Goal: Task Accomplishment & Management: Complete application form

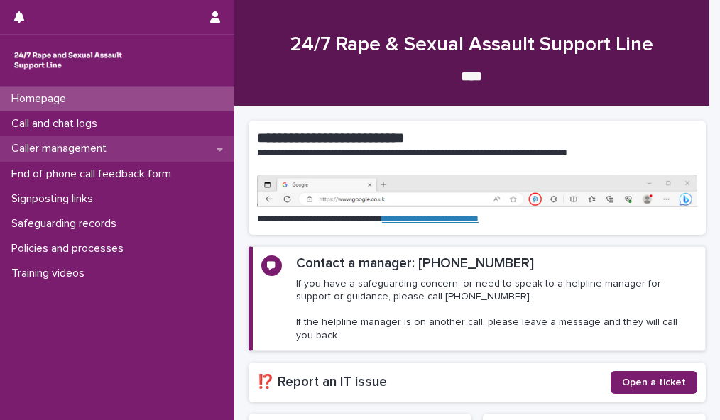
click at [141, 148] on div "Caller management" at bounding box center [117, 148] width 234 height 25
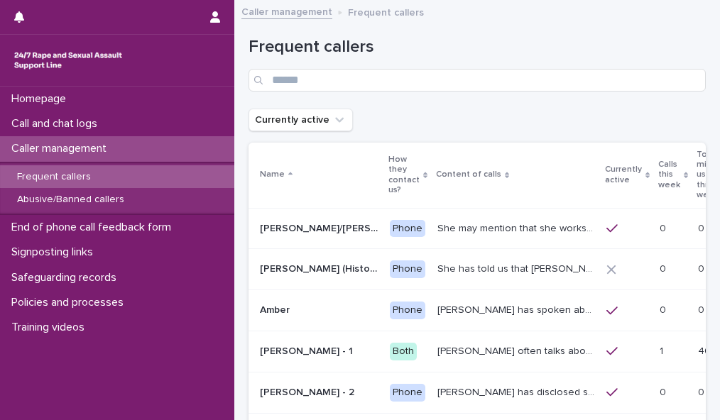
click at [684, 172] on icon at bounding box center [686, 175] width 4 height 6
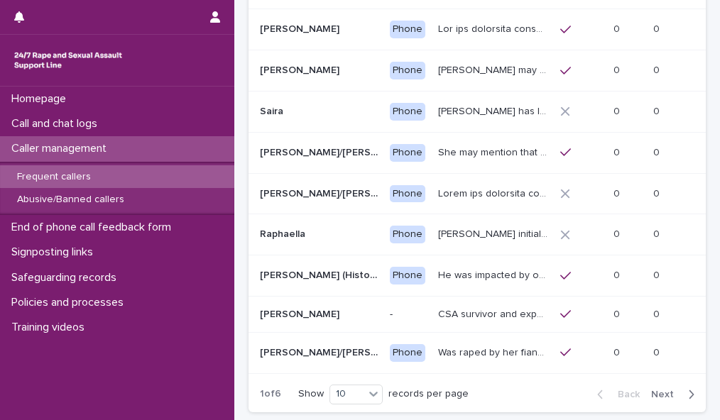
scroll to position [244, 0]
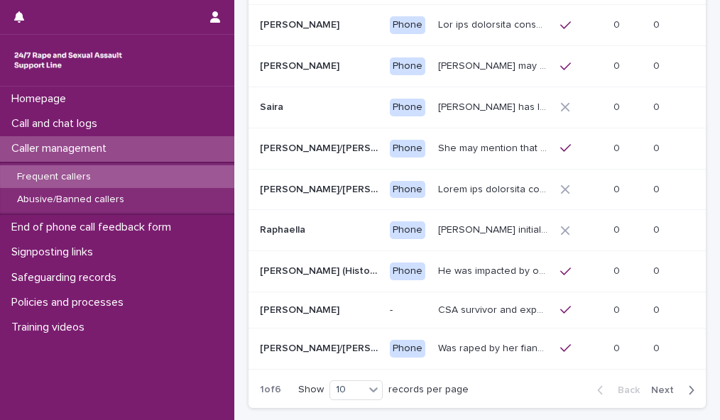
click at [654, 396] on span "Next" at bounding box center [666, 391] width 31 height 10
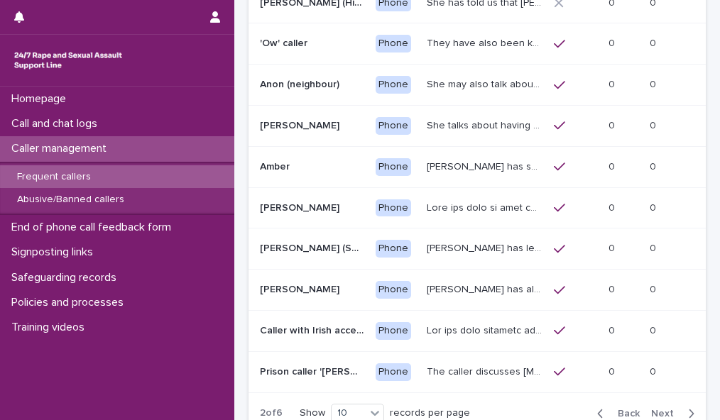
scroll to position [229, 0]
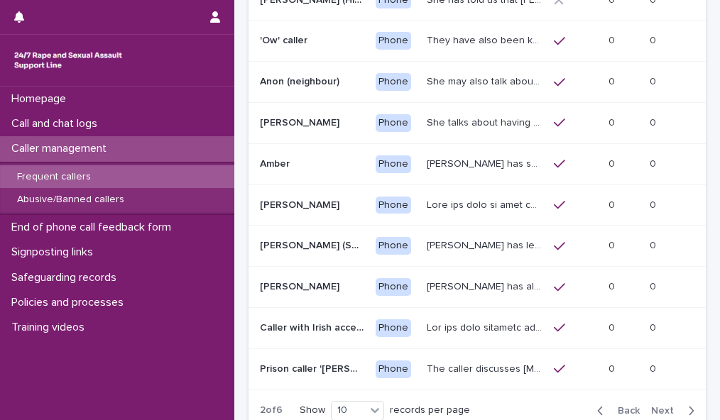
click at [661, 406] on span "Next" at bounding box center [666, 411] width 31 height 10
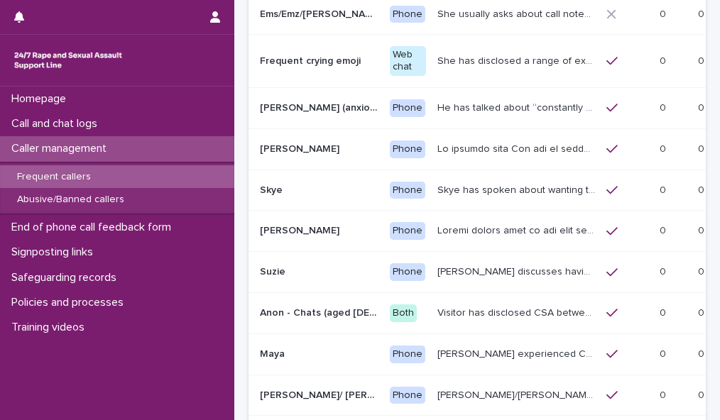
scroll to position [227, 0]
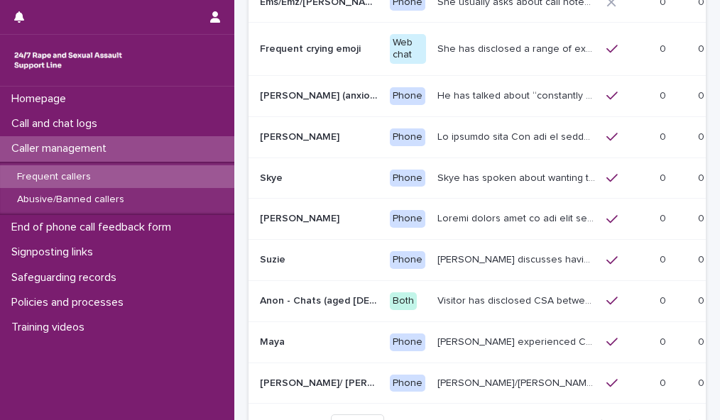
click at [652, 420] on span "Next" at bounding box center [666, 425] width 31 height 10
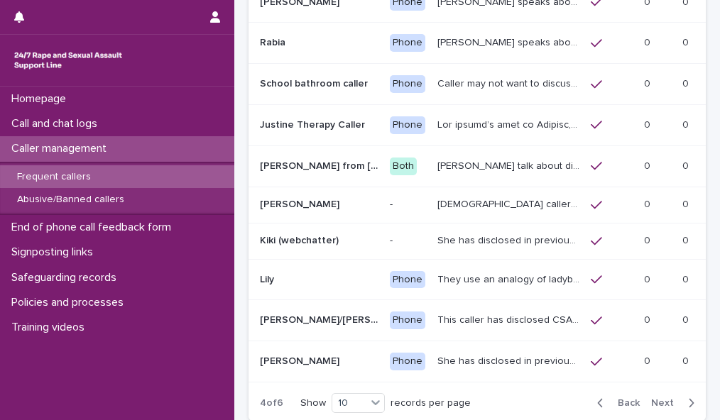
scroll to position [226, 0]
click at [652, 401] on span "Next" at bounding box center [666, 404] width 31 height 10
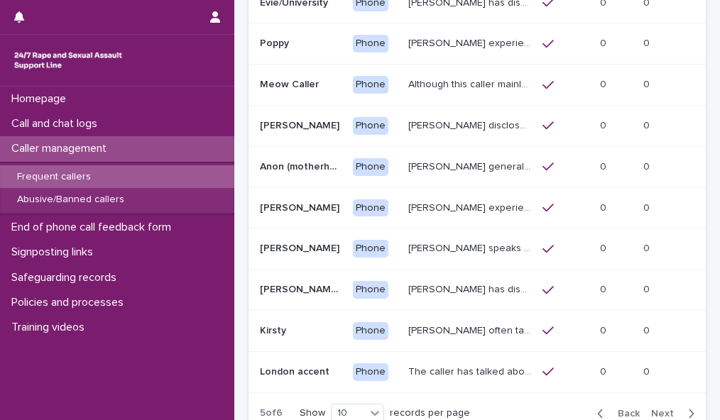
scroll to position [220, 0]
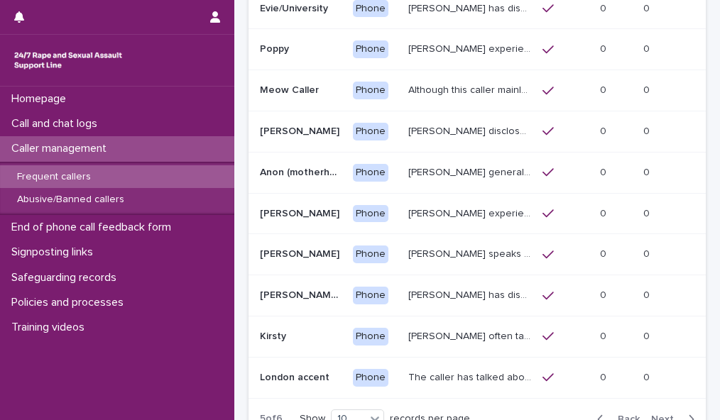
click at [656, 415] on span "Next" at bounding box center [666, 420] width 31 height 10
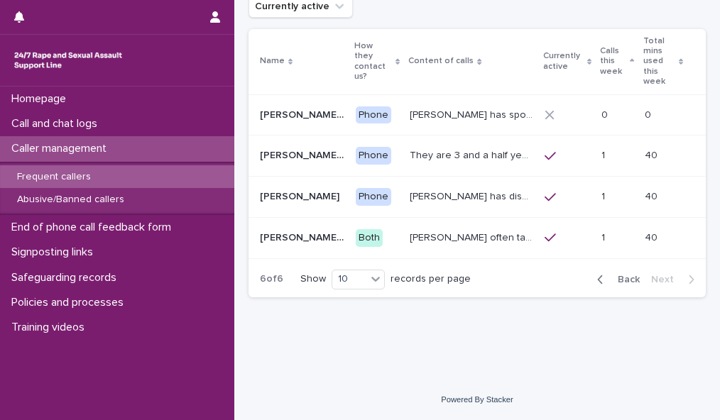
scroll to position [92, 0]
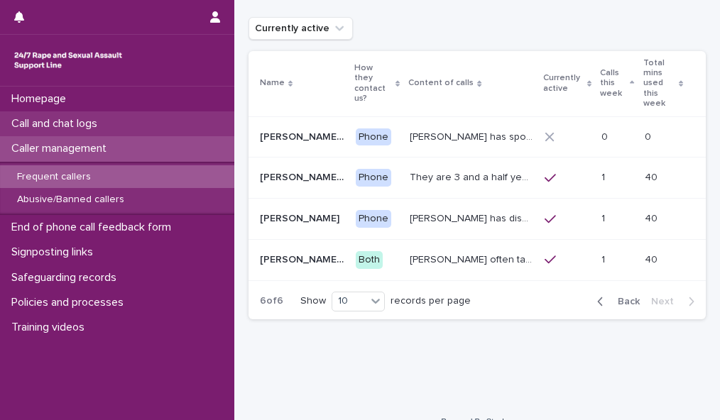
click at [161, 124] on div "Call and chat logs" at bounding box center [117, 124] width 234 height 25
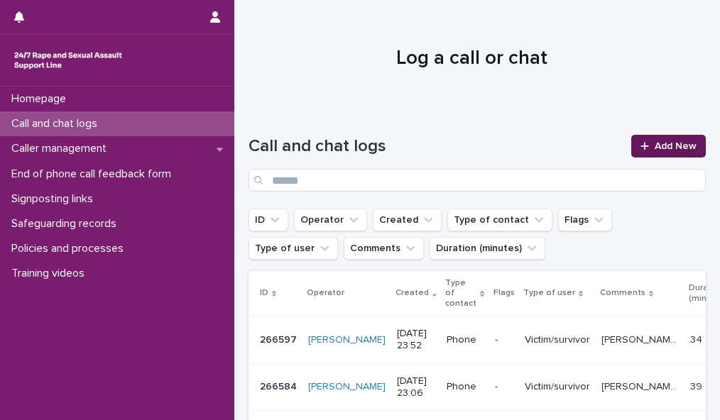
click at [655, 142] on span "Add New" at bounding box center [676, 146] width 42 height 10
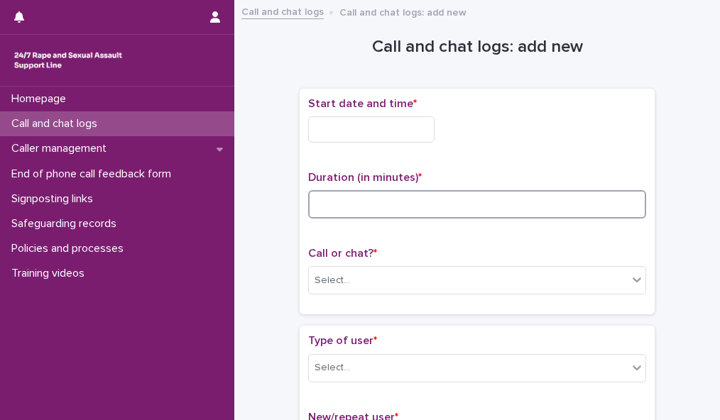
click at [322, 197] on input at bounding box center [477, 204] width 338 height 28
type input "**"
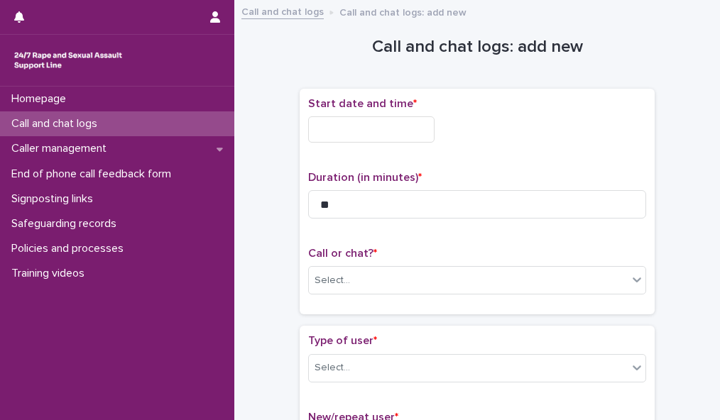
click at [396, 119] on input "text" at bounding box center [371, 129] width 126 height 26
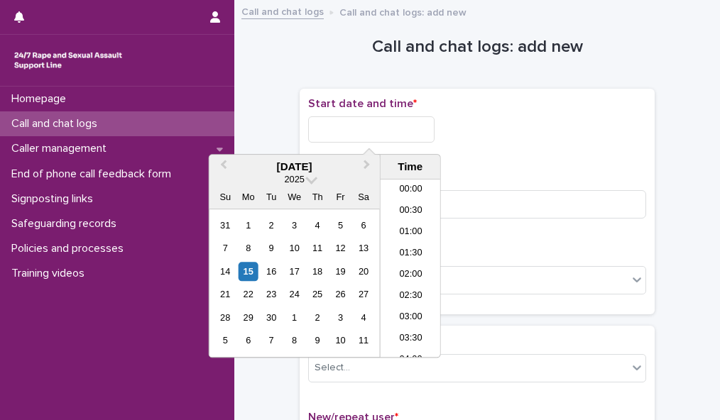
scroll to position [604, 0]
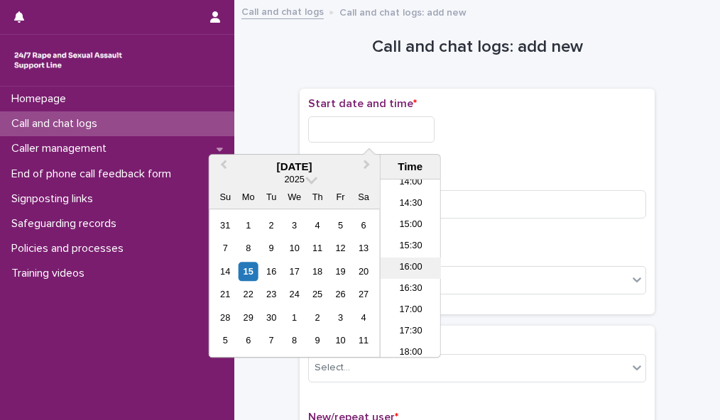
click at [419, 266] on li "16:00" at bounding box center [411, 268] width 60 height 21
type input "**********"
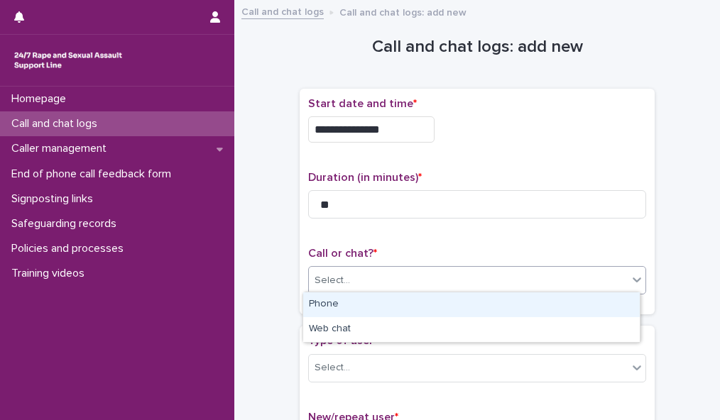
click at [442, 278] on div "Select..." at bounding box center [468, 280] width 319 height 23
click at [438, 304] on div "Phone" at bounding box center [471, 305] width 337 height 25
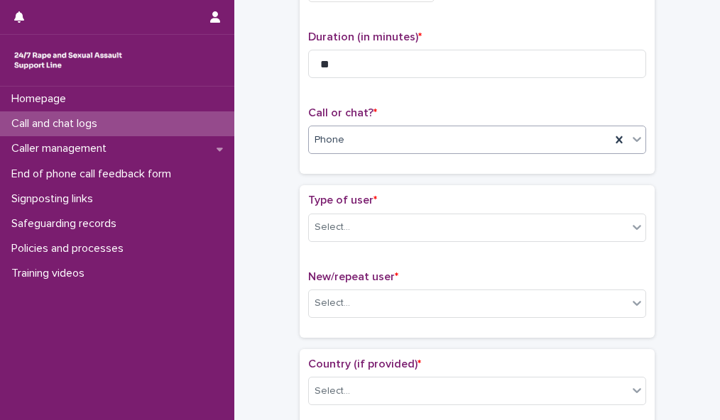
scroll to position [205, 0]
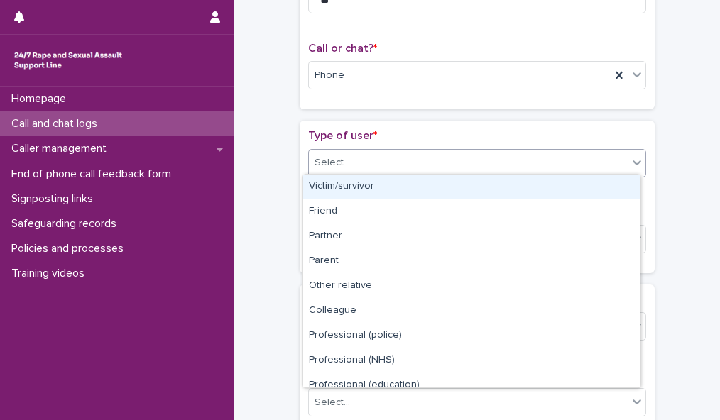
click at [608, 160] on div "Select..." at bounding box center [468, 162] width 319 height 23
click at [599, 184] on div "Victim/survivor" at bounding box center [471, 187] width 337 height 25
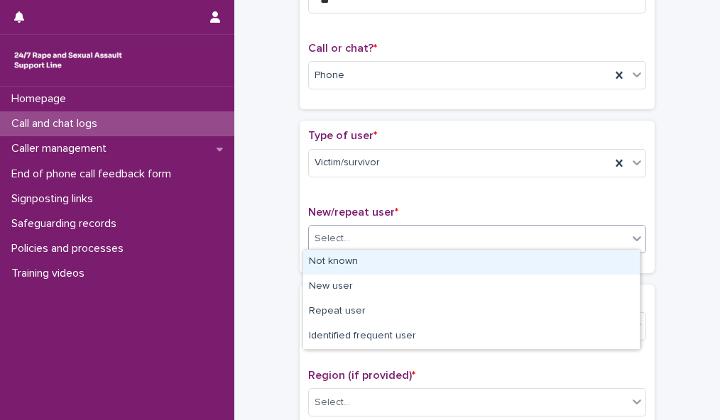
click at [597, 235] on div "Select..." at bounding box center [468, 238] width 319 height 23
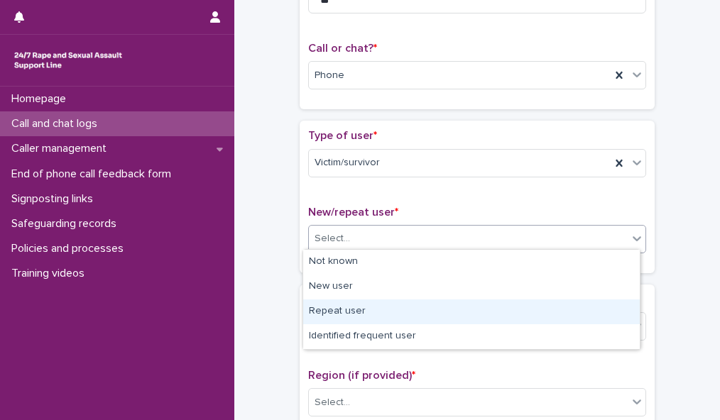
click at [587, 309] on div "Repeat user" at bounding box center [471, 312] width 337 height 25
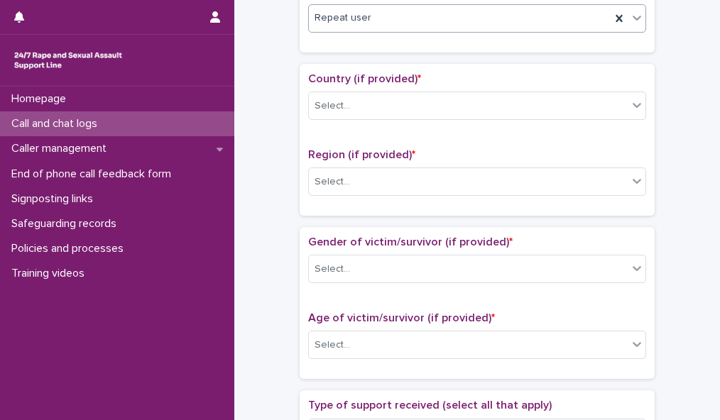
scroll to position [434, 0]
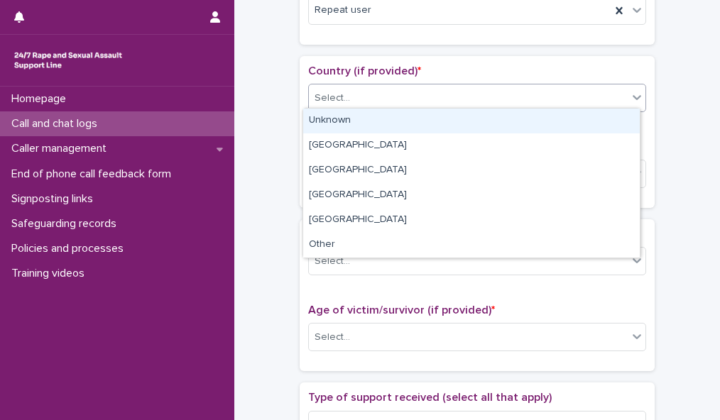
click at [621, 90] on div "Select..." at bounding box center [468, 98] width 319 height 23
click at [607, 115] on div "Unknown" at bounding box center [471, 121] width 337 height 25
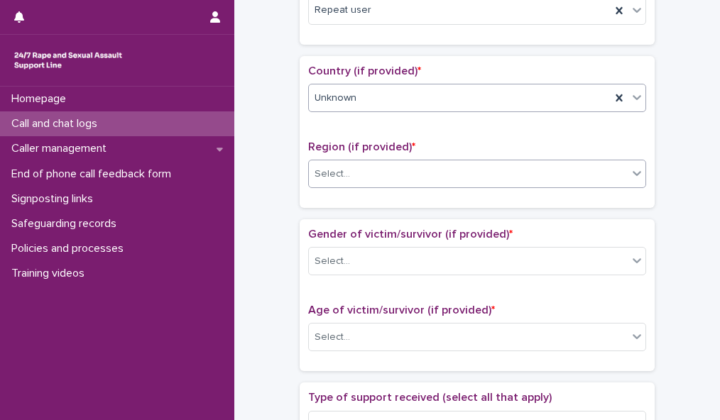
click at [601, 167] on div "Select..." at bounding box center [468, 174] width 319 height 23
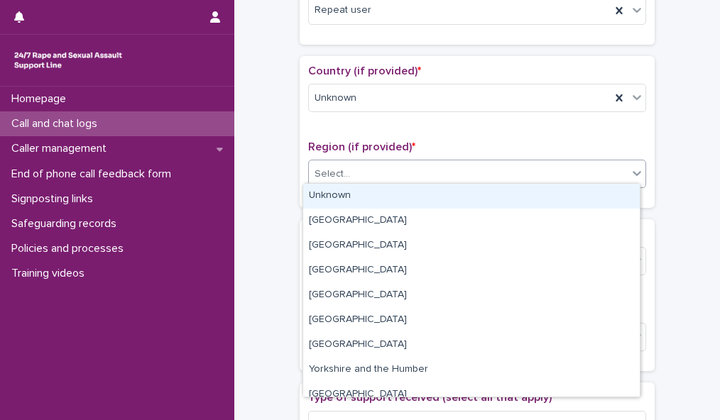
click at [592, 194] on div "Unknown" at bounding box center [471, 196] width 337 height 25
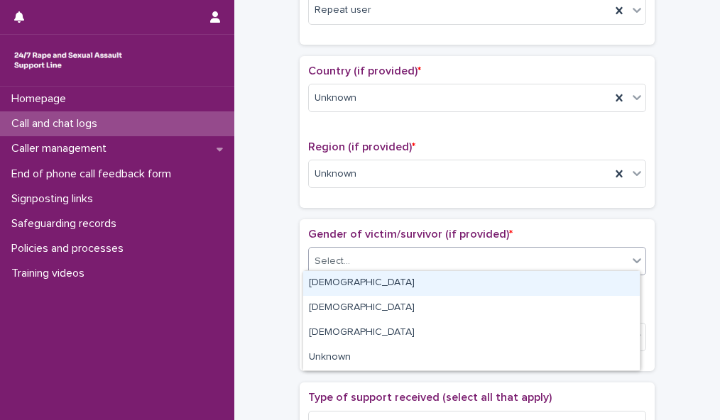
click at [590, 252] on div "Select..." at bounding box center [468, 261] width 319 height 23
click at [588, 280] on div "[DEMOGRAPHIC_DATA]" at bounding box center [471, 283] width 337 height 25
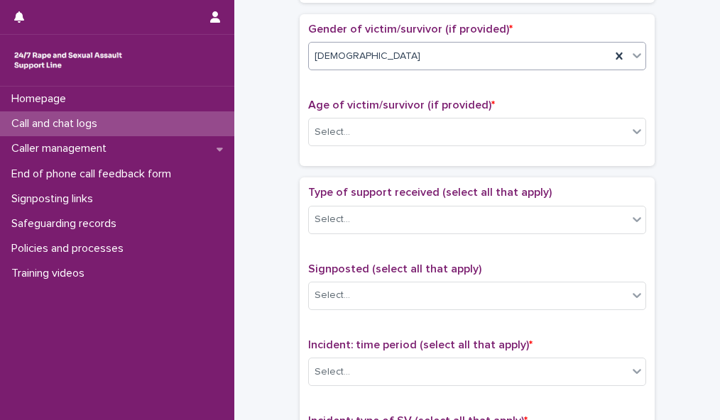
scroll to position [676, 0]
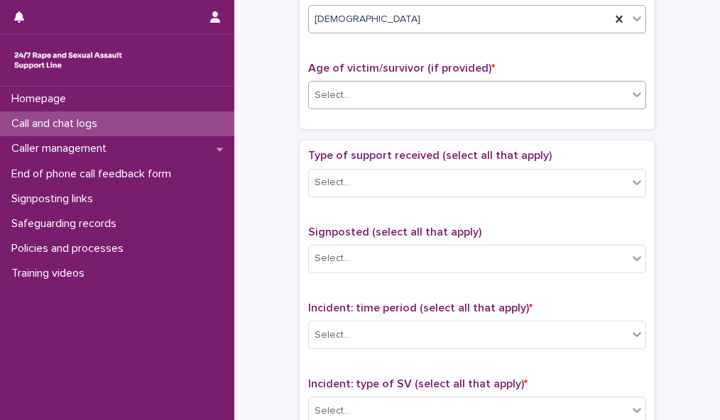
click at [615, 84] on div "Select..." at bounding box center [468, 95] width 319 height 23
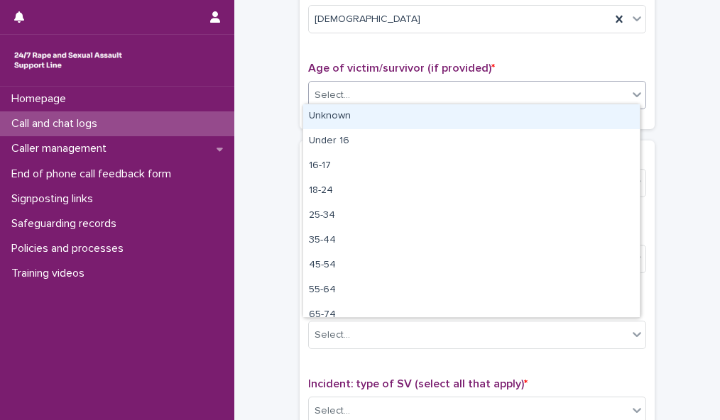
click at [609, 114] on div "Unknown" at bounding box center [471, 116] width 337 height 25
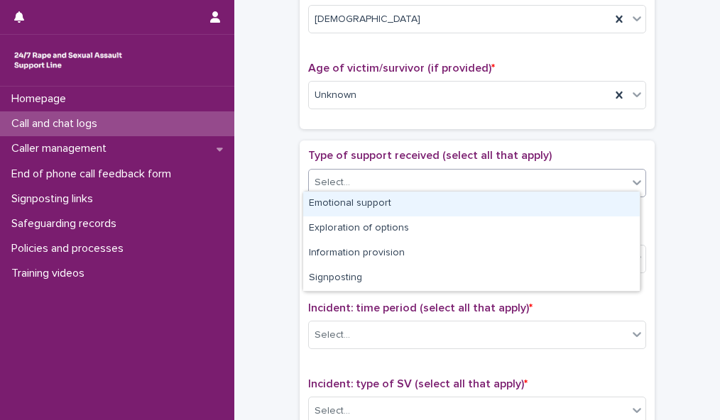
click at [601, 177] on div "Select..." at bounding box center [468, 182] width 319 height 23
click at [598, 205] on div "Emotional support" at bounding box center [471, 204] width 337 height 25
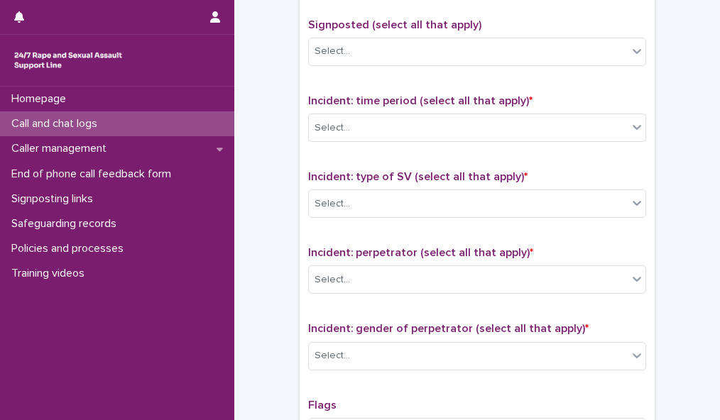
scroll to position [895, 0]
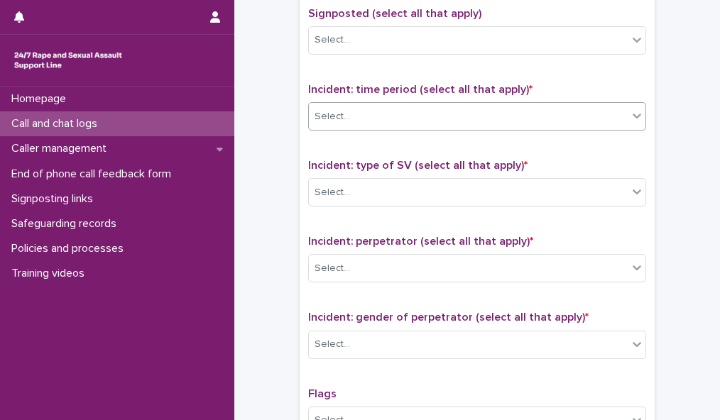
click at [607, 111] on div "Select..." at bounding box center [468, 116] width 319 height 23
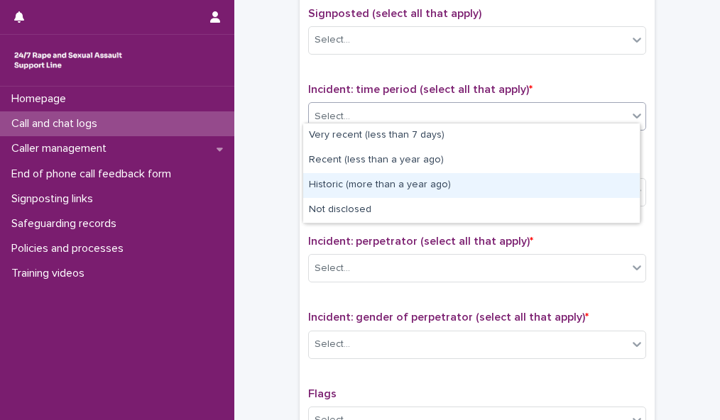
click at [599, 180] on div "Historic (more than a year ago)" at bounding box center [471, 185] width 337 height 25
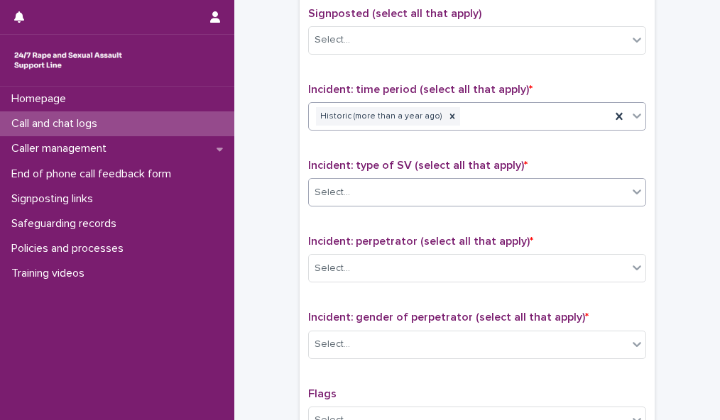
click at [599, 181] on div "Select..." at bounding box center [468, 192] width 319 height 23
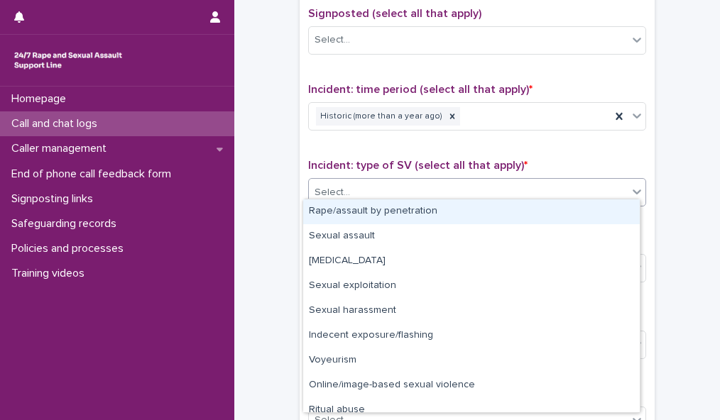
click at [595, 211] on div "Rape/assault by penetration" at bounding box center [471, 212] width 337 height 25
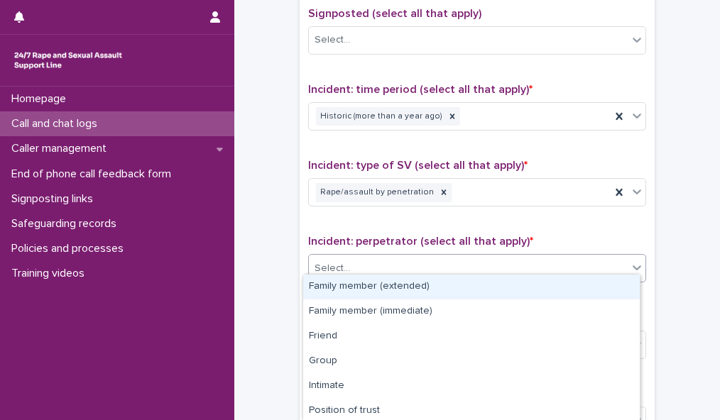
click at [590, 261] on div "Select..." at bounding box center [468, 268] width 319 height 23
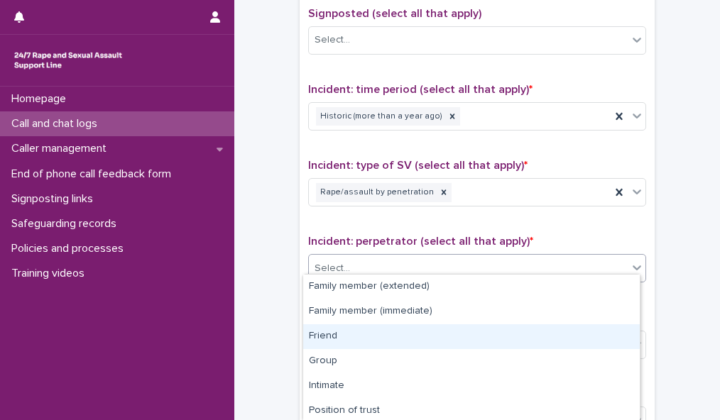
click at [577, 339] on div "Friend" at bounding box center [471, 337] width 337 height 25
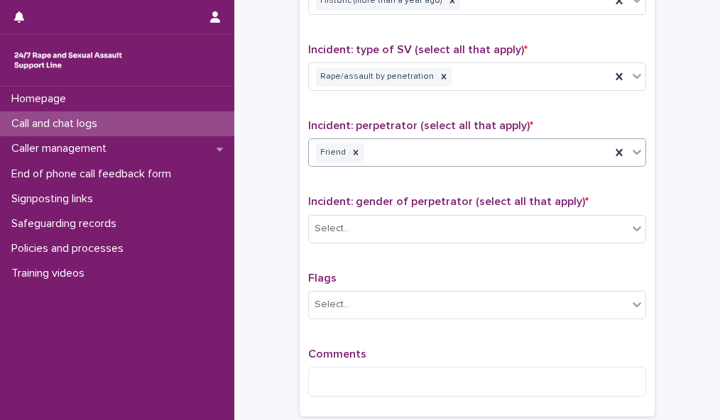
scroll to position [1053, 0]
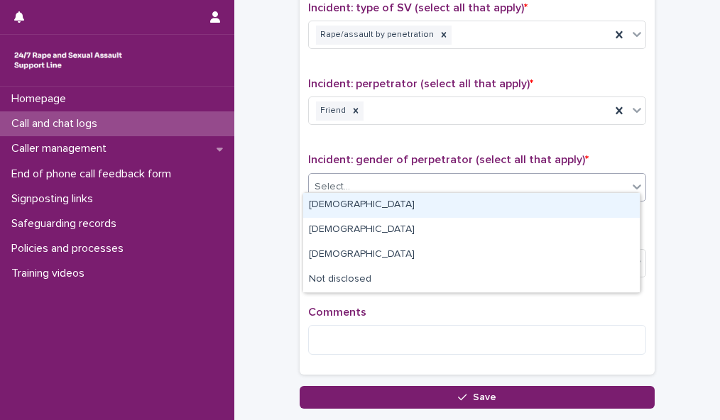
click at [540, 175] on div "Select..." at bounding box center [468, 186] width 319 height 23
click at [522, 197] on div "[DEMOGRAPHIC_DATA]" at bounding box center [471, 205] width 337 height 25
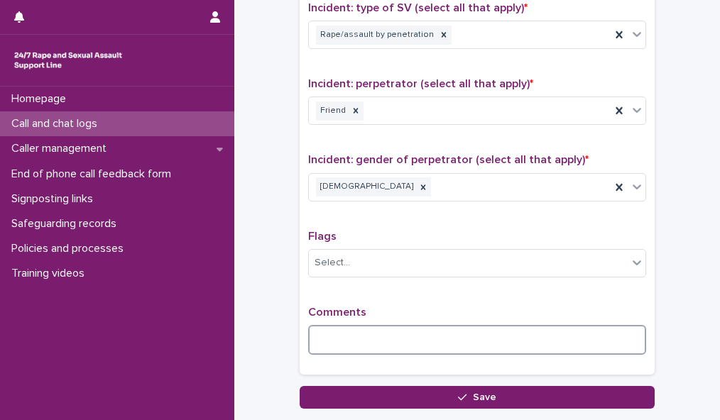
click at [351, 325] on textarea at bounding box center [477, 340] width 338 height 30
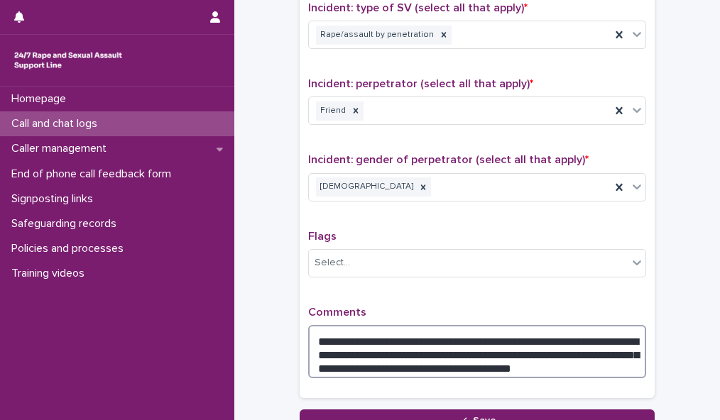
click at [513, 358] on textarea "**********" at bounding box center [477, 351] width 338 height 53
click at [345, 331] on textarea "**********" at bounding box center [477, 351] width 338 height 53
click at [340, 330] on textarea "**********" at bounding box center [477, 351] width 338 height 53
click at [341, 332] on textarea "**********" at bounding box center [477, 351] width 338 height 53
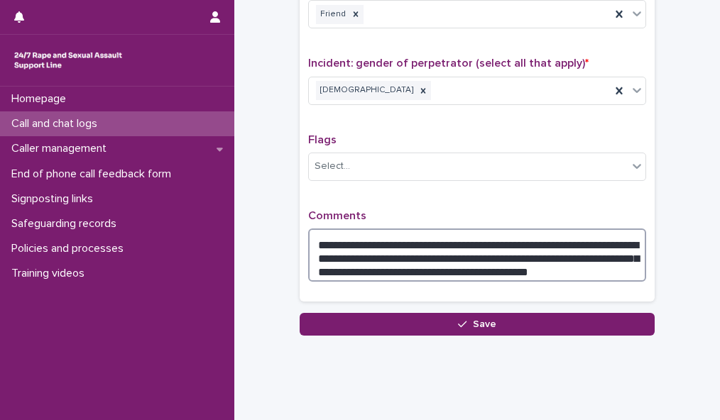
scroll to position [1167, 0]
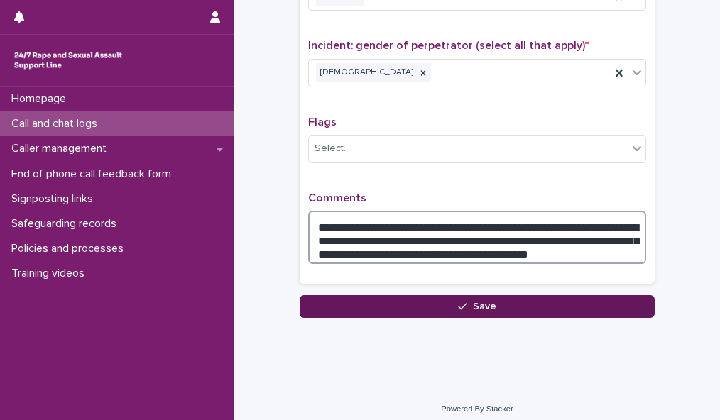
type textarea "**********"
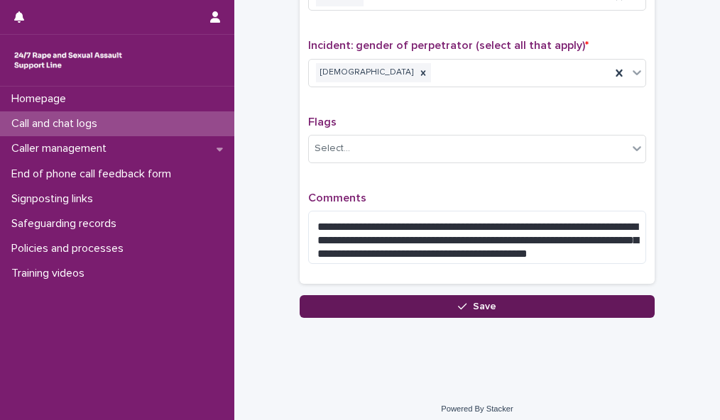
click at [462, 305] on button "Save" at bounding box center [477, 306] width 355 height 23
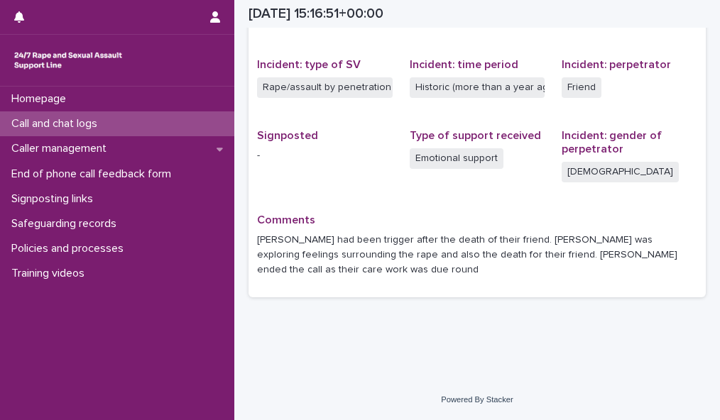
scroll to position [320, 0]
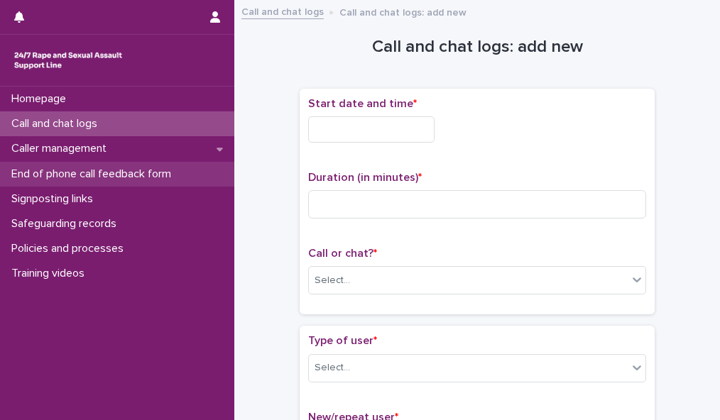
click at [175, 168] on p "End of phone call feedback form" at bounding box center [94, 174] width 177 height 13
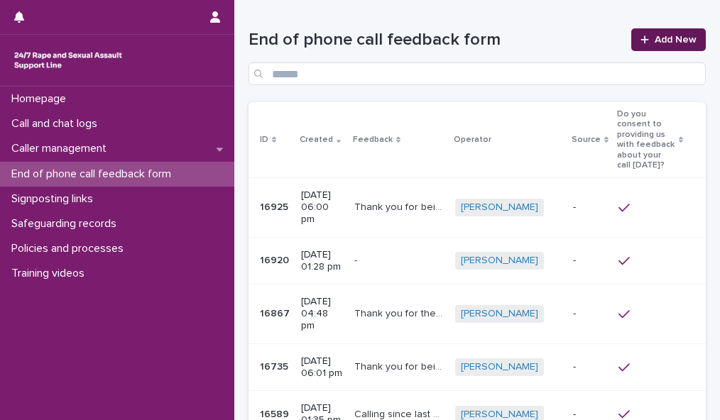
click at [655, 37] on span "Add New" at bounding box center [676, 40] width 42 height 10
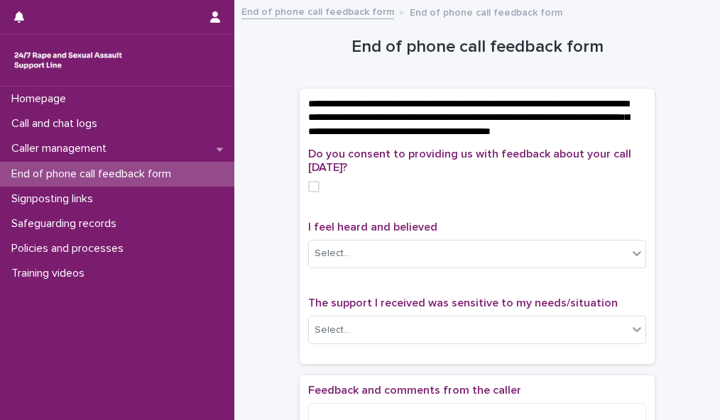
click at [308, 192] on span at bounding box center [313, 186] width 11 height 11
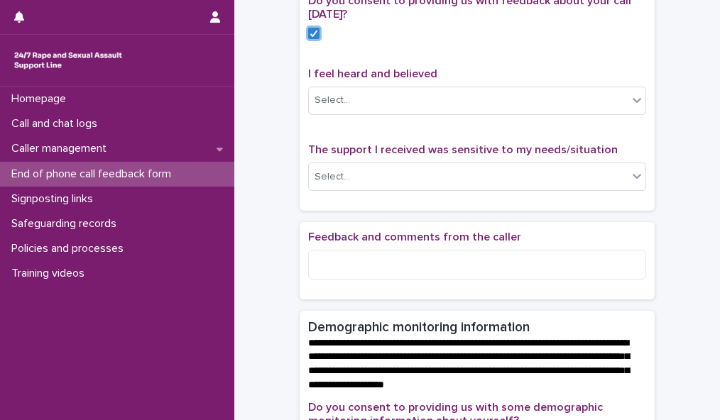
scroll to position [172, 0]
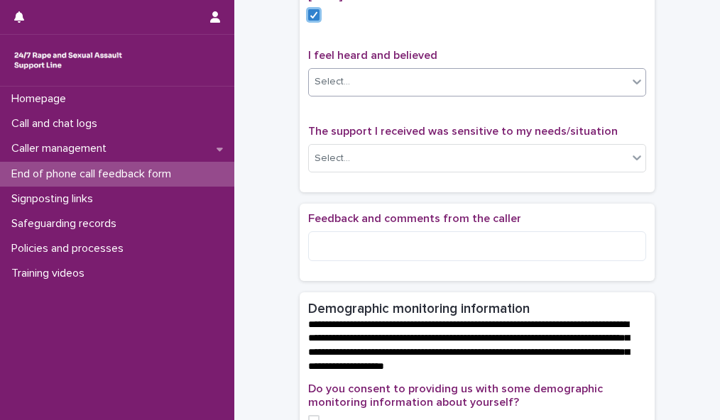
click at [630, 89] on icon at bounding box center [637, 82] width 14 height 14
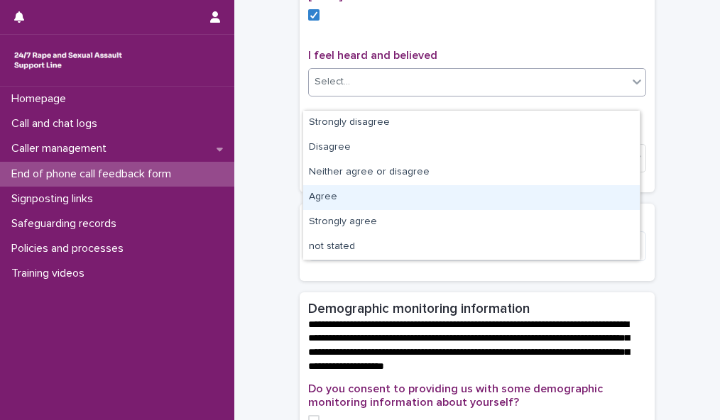
click at [608, 200] on div "Agree" at bounding box center [471, 197] width 337 height 25
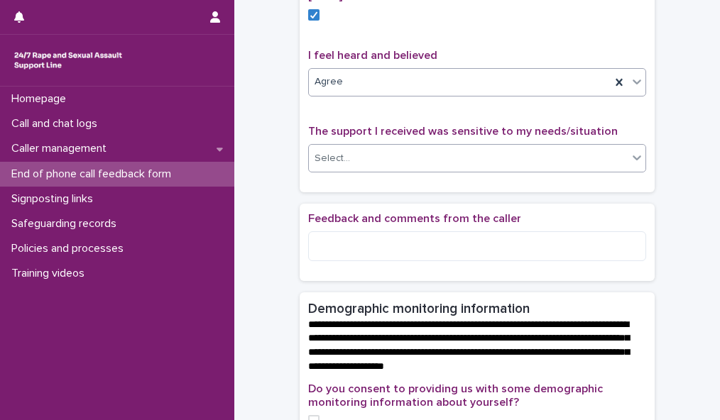
click at [633, 161] on icon at bounding box center [637, 158] width 9 height 5
drag, startPoint x: 609, startPoint y: 268, endPoint x: 501, endPoint y: 170, distance: 146.3
click at [501, 170] on div "Select..." at bounding box center [468, 158] width 319 height 23
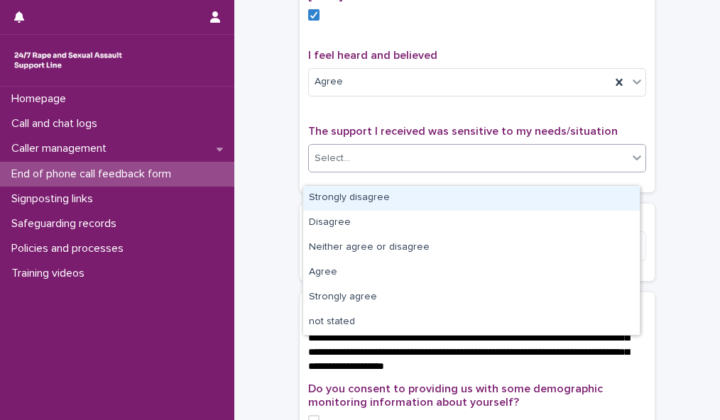
click at [522, 170] on div "Select..." at bounding box center [468, 158] width 319 height 23
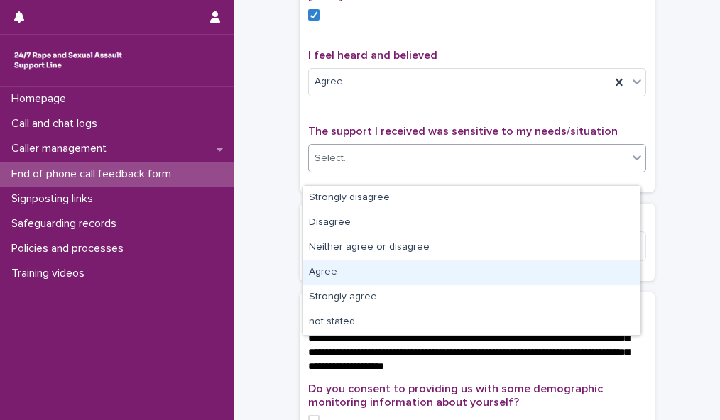
click at [519, 270] on div "Agree" at bounding box center [471, 273] width 337 height 25
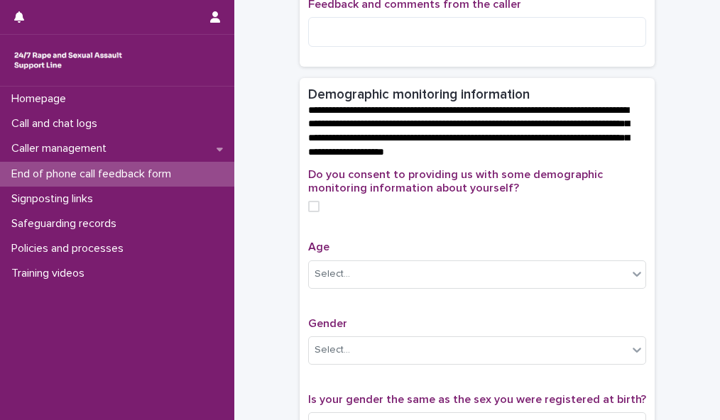
scroll to position [388, 0]
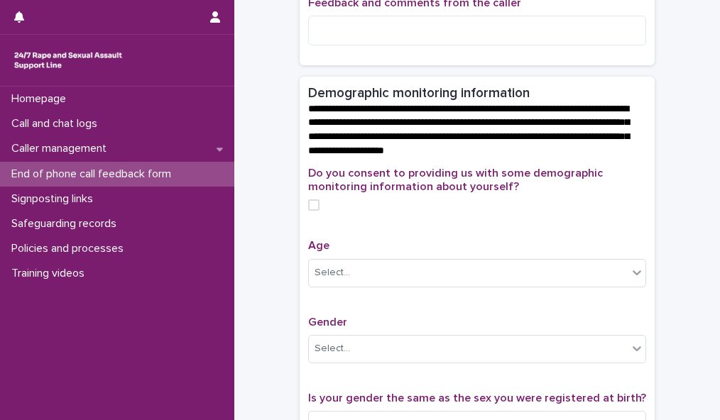
click at [308, 211] on span at bounding box center [313, 205] width 11 height 11
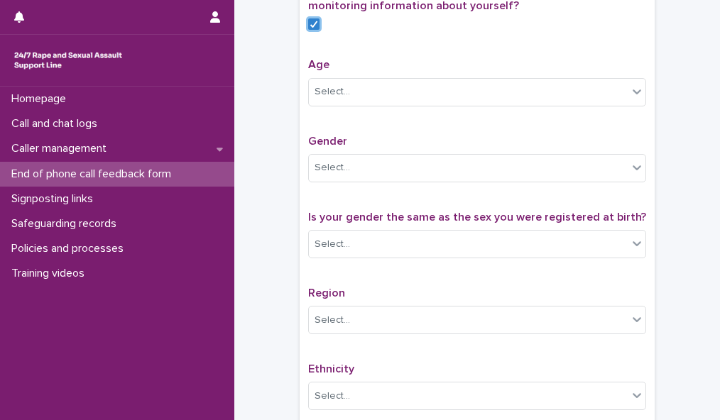
scroll to position [572, 0]
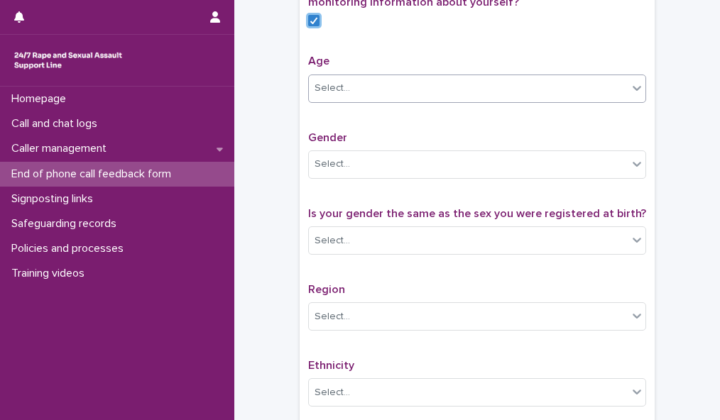
click at [618, 100] on div "Select..." at bounding box center [468, 88] width 319 height 23
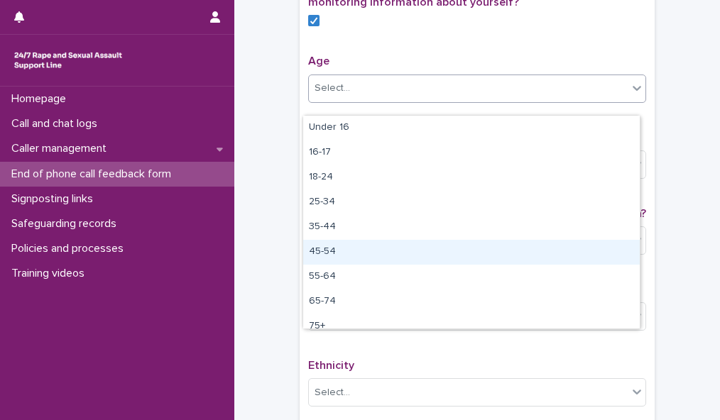
click at [594, 249] on div "45-54" at bounding box center [471, 252] width 337 height 25
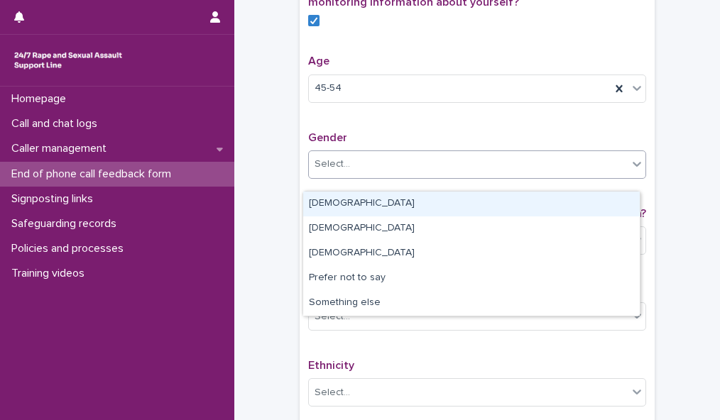
click at [610, 176] on div "Select..." at bounding box center [468, 164] width 319 height 23
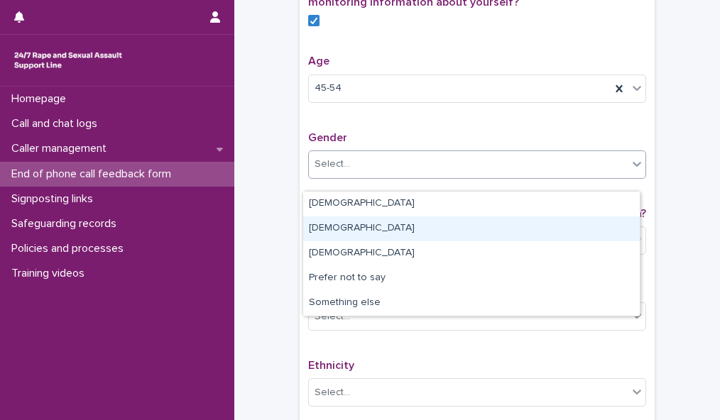
drag, startPoint x: 614, startPoint y: 211, endPoint x: 617, endPoint y: 237, distance: 25.7
click at [617, 237] on div "[DEMOGRAPHIC_DATA]" at bounding box center [471, 229] width 337 height 25
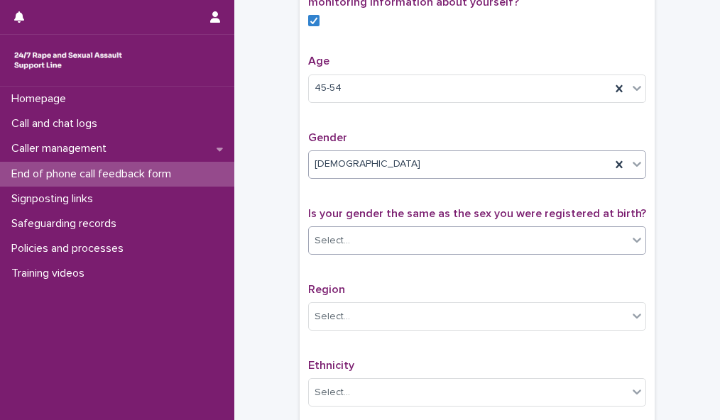
click at [630, 247] on icon at bounding box center [637, 240] width 14 height 14
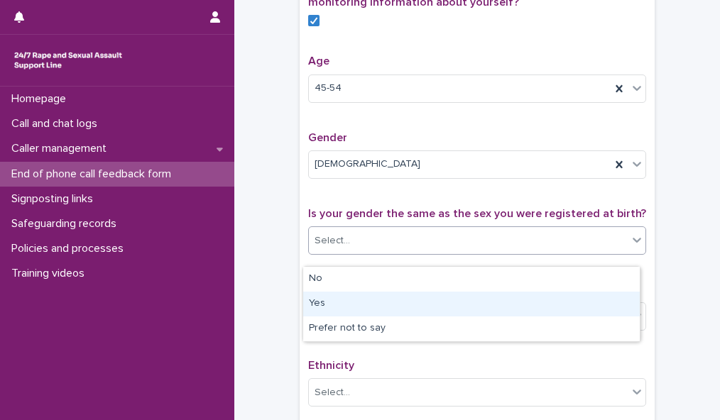
click at [607, 298] on div "Yes" at bounding box center [471, 304] width 337 height 25
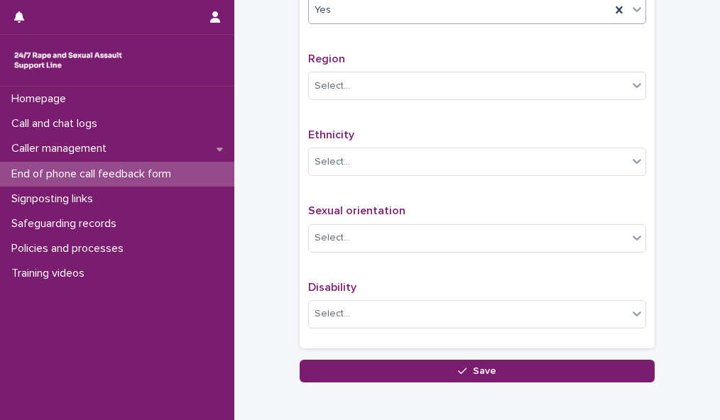
scroll to position [805, 0]
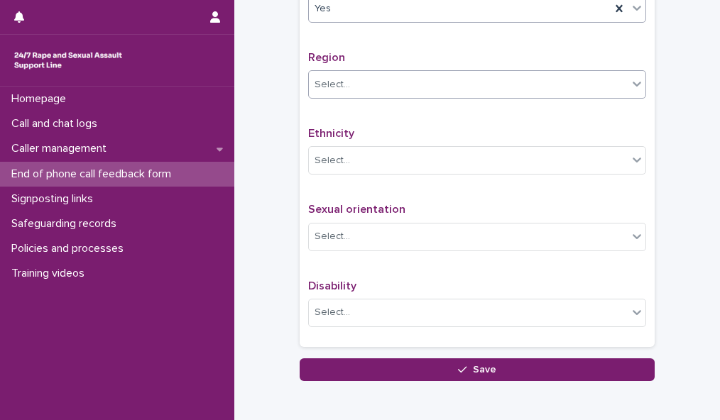
click at [618, 93] on div "Select..." at bounding box center [468, 84] width 319 height 23
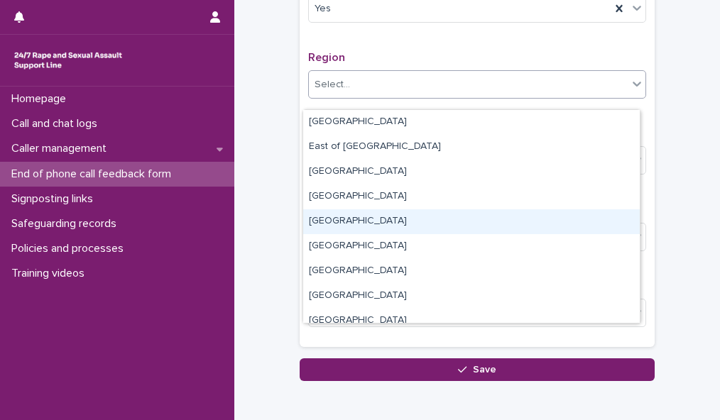
click at [595, 219] on div "[GEOGRAPHIC_DATA]" at bounding box center [471, 222] width 337 height 25
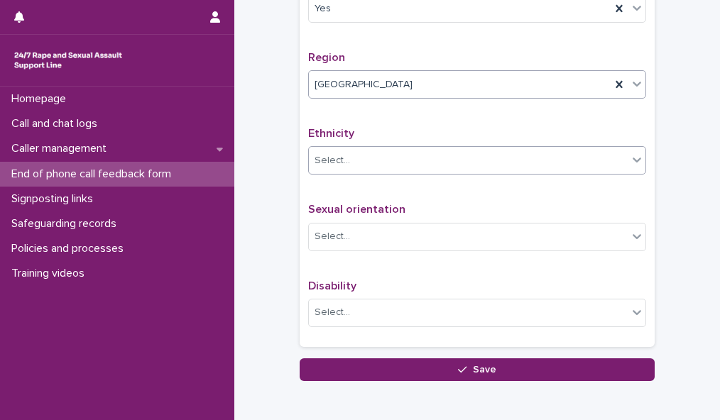
click at [603, 172] on div "Select..." at bounding box center [468, 160] width 319 height 23
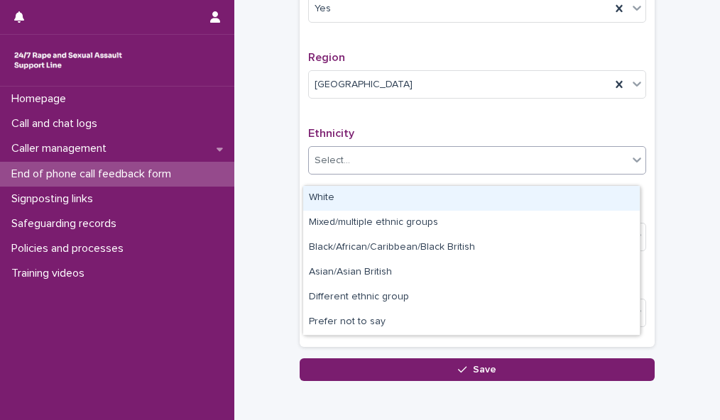
click at [601, 202] on div "White" at bounding box center [471, 198] width 337 height 25
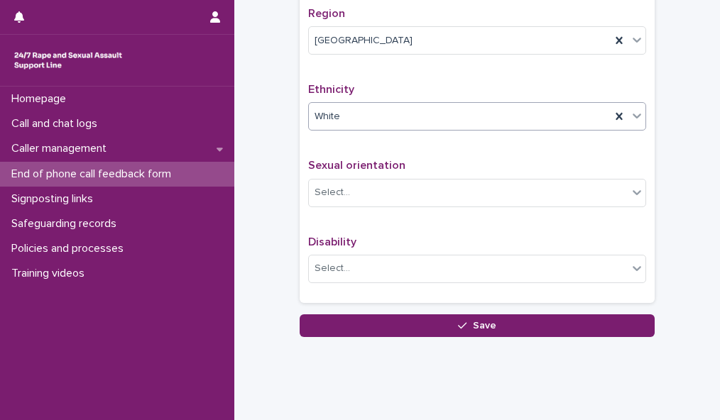
scroll to position [886, 0]
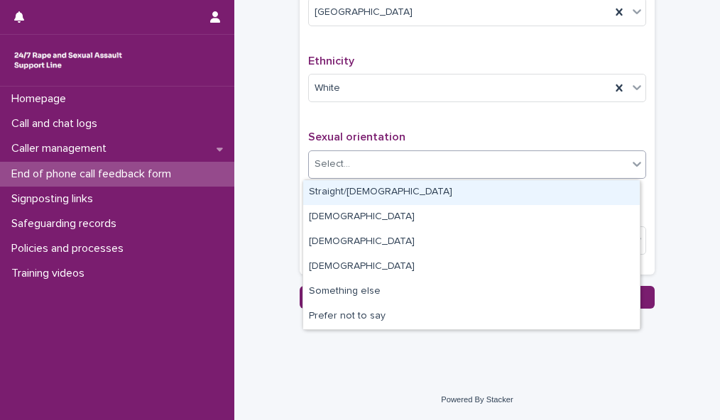
click at [599, 169] on div "Select..." at bounding box center [468, 164] width 319 height 23
click at [594, 188] on div "Straight/[DEMOGRAPHIC_DATA]" at bounding box center [471, 192] width 337 height 25
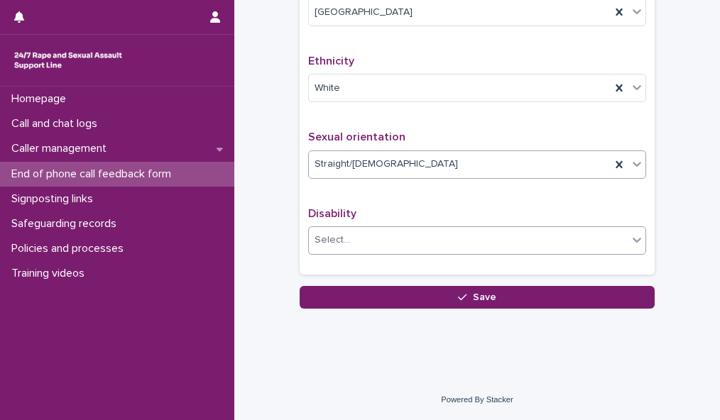
click at [633, 238] on icon at bounding box center [637, 240] width 14 height 14
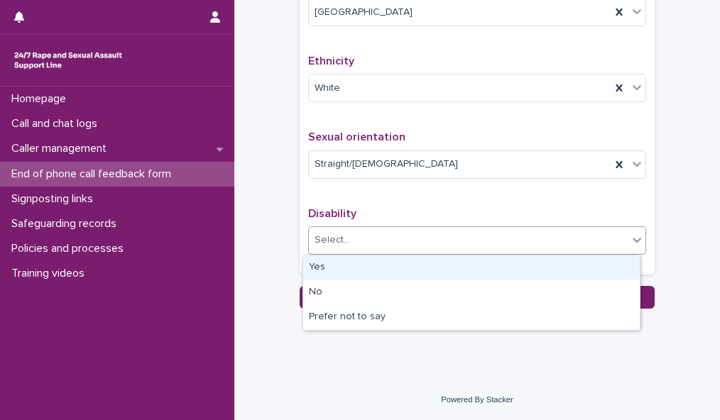
click at [620, 260] on div "Yes" at bounding box center [471, 268] width 337 height 25
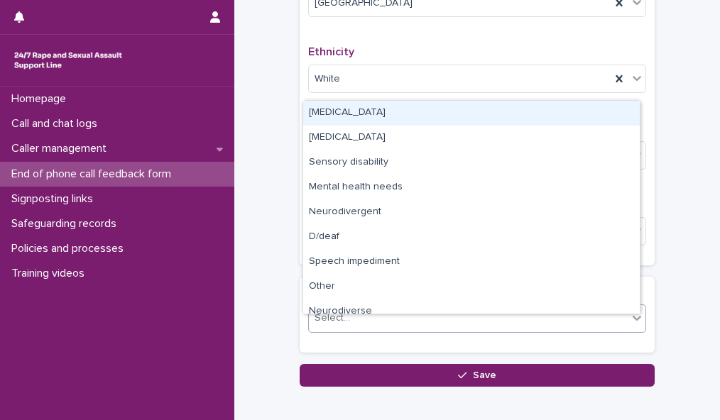
click at [629, 331] on div at bounding box center [637, 318] width 17 height 26
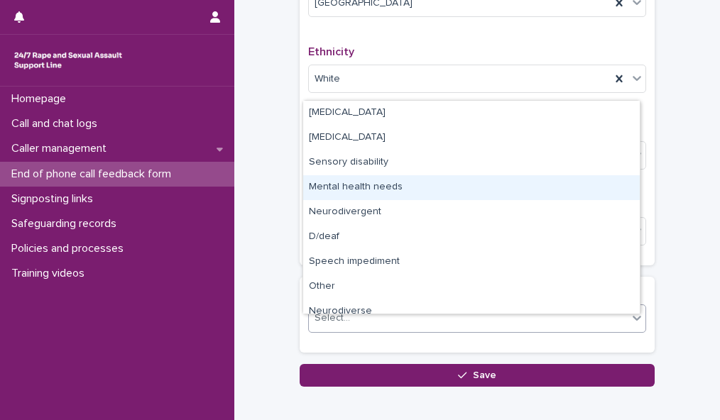
click at [612, 191] on div "Mental health needs" at bounding box center [471, 187] width 337 height 25
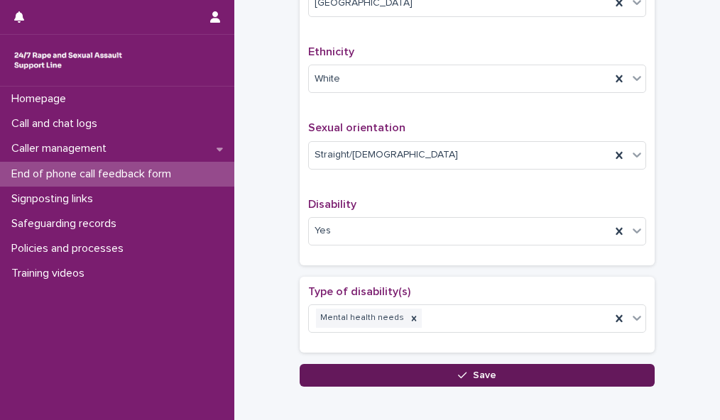
click at [577, 386] on button "Save" at bounding box center [477, 375] width 355 height 23
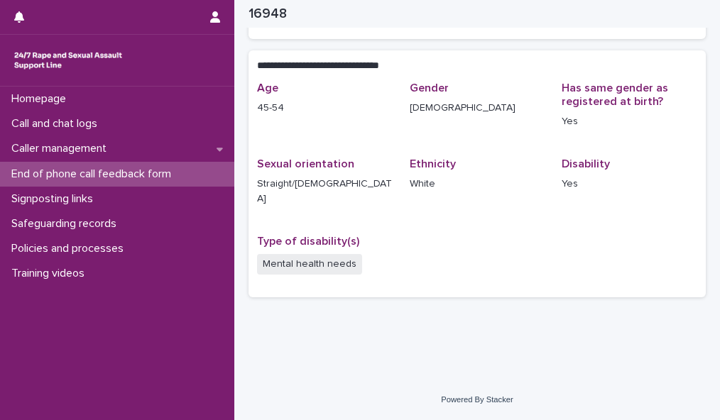
scroll to position [257, 0]
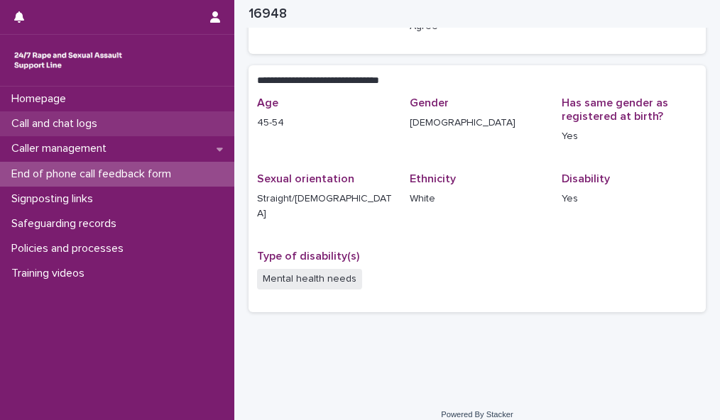
click at [109, 129] on p "Call and chat logs" at bounding box center [57, 123] width 103 height 13
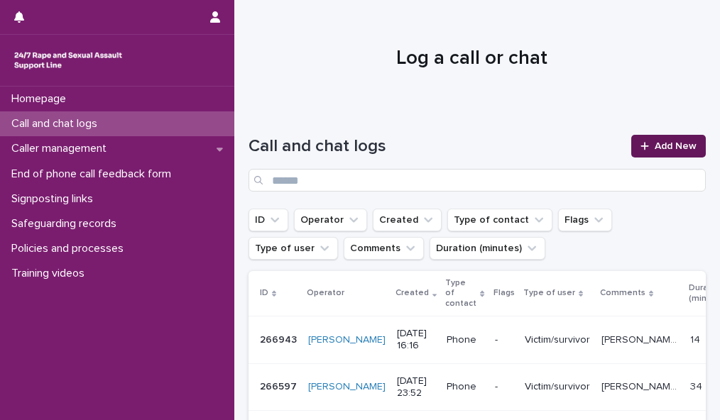
click at [664, 146] on span "Add New" at bounding box center [676, 146] width 42 height 10
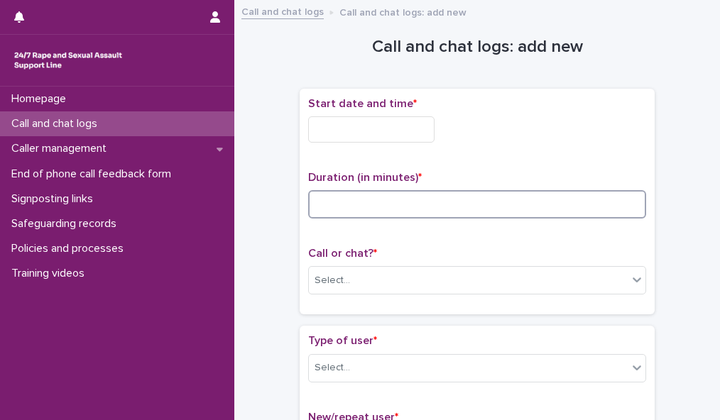
click at [361, 191] on input at bounding box center [477, 204] width 338 height 28
type input "**"
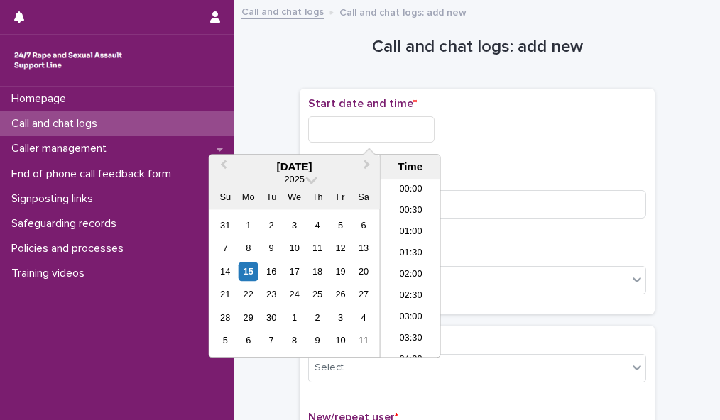
click at [398, 129] on input "text" at bounding box center [371, 129] width 126 height 26
click at [411, 227] on li "16:00" at bounding box center [411, 225] width 60 height 21
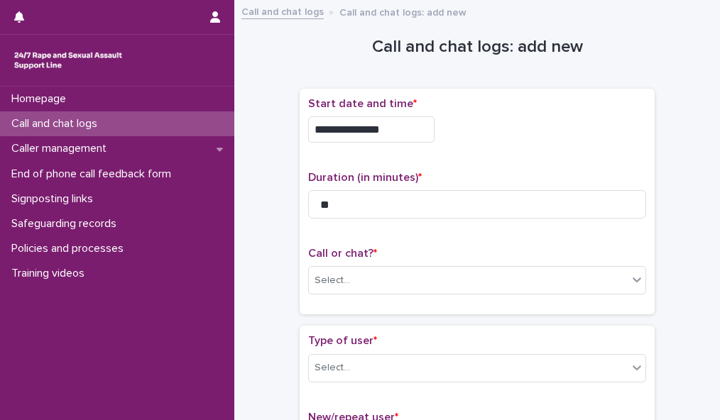
click at [392, 129] on input "**********" at bounding box center [371, 129] width 126 height 26
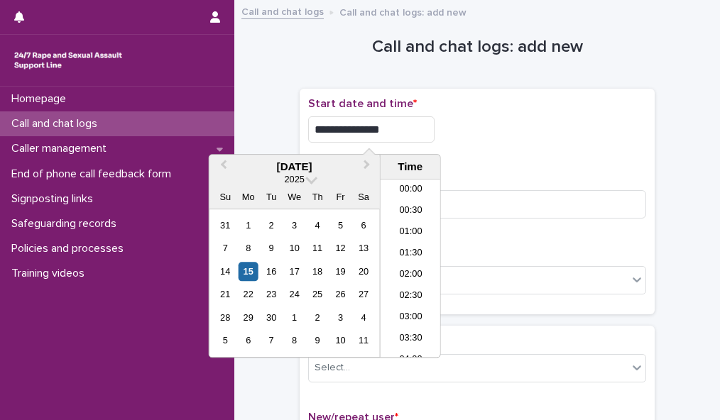
scroll to position [604, 0]
type input "**********"
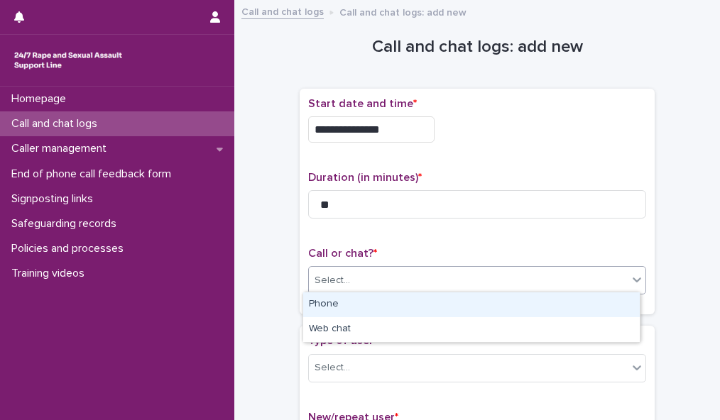
click at [569, 273] on div "Select..." at bounding box center [468, 280] width 319 height 23
click at [564, 302] on div "Phone" at bounding box center [471, 305] width 337 height 25
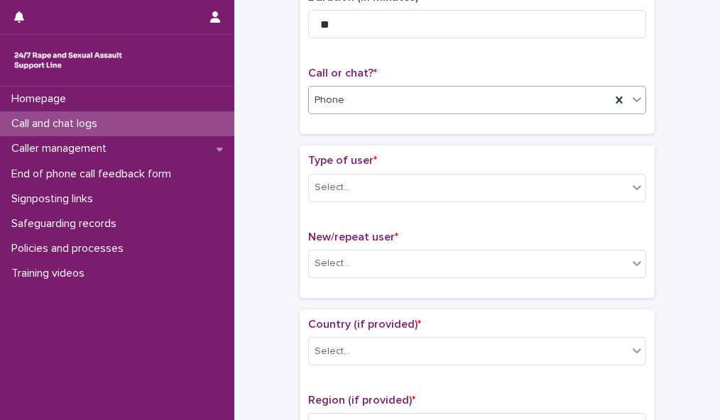
scroll to position [227, 0]
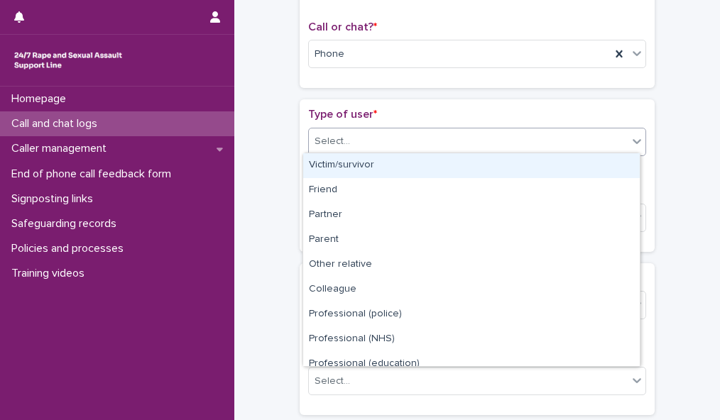
click at [601, 137] on div "Select..." at bounding box center [468, 141] width 319 height 23
click at [594, 170] on div "Victim/survivor" at bounding box center [471, 165] width 337 height 25
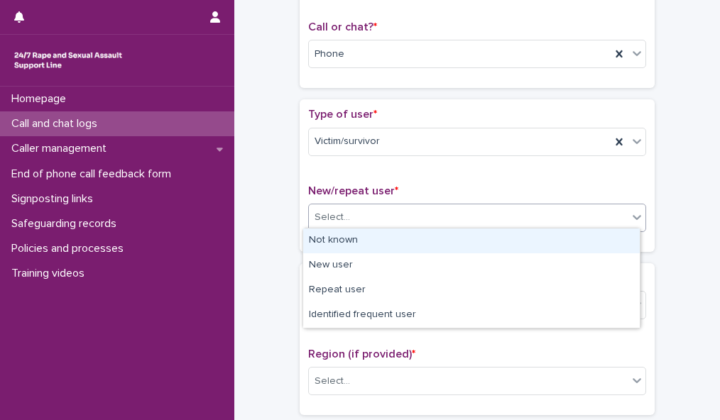
click at [585, 222] on div "Select..." at bounding box center [468, 217] width 319 height 23
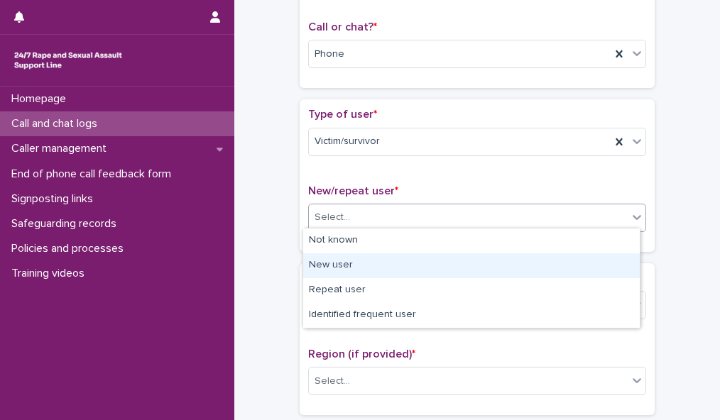
click at [570, 255] on div "New user" at bounding box center [471, 266] width 337 height 25
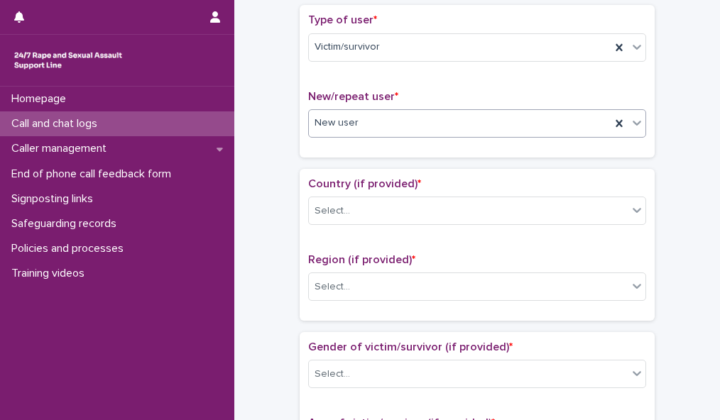
scroll to position [425, 0]
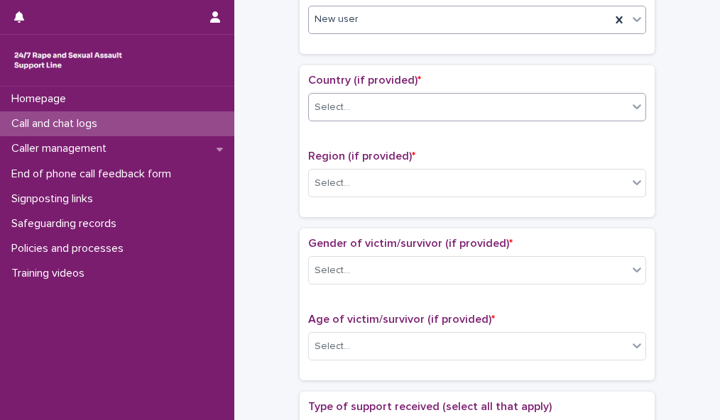
click at [609, 104] on div "Select..." at bounding box center [468, 107] width 319 height 23
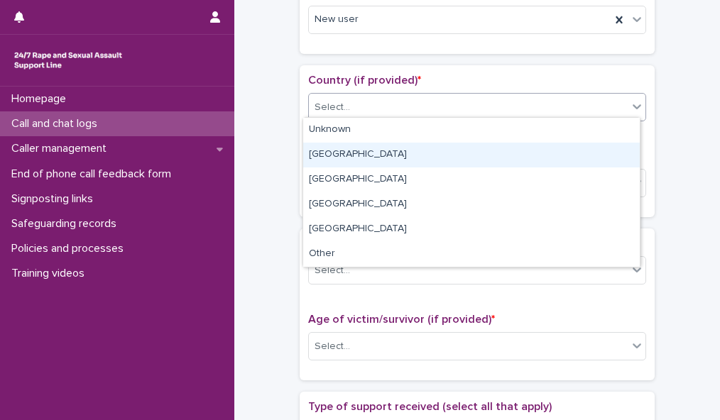
click at [591, 158] on div "[GEOGRAPHIC_DATA]" at bounding box center [471, 155] width 337 height 25
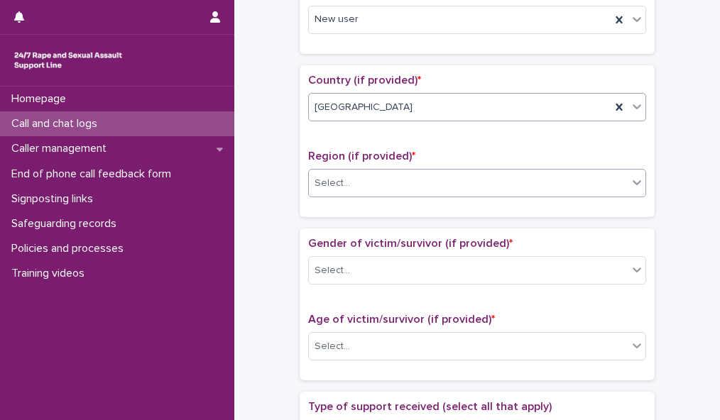
click at [591, 178] on div "Select..." at bounding box center [468, 183] width 319 height 23
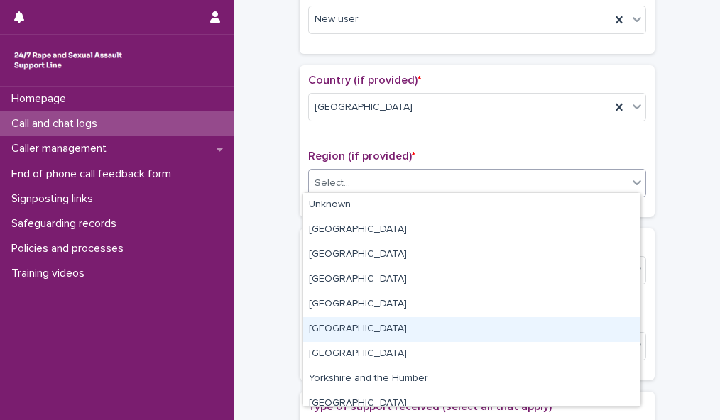
click at [581, 332] on div "[GEOGRAPHIC_DATA]" at bounding box center [471, 329] width 337 height 25
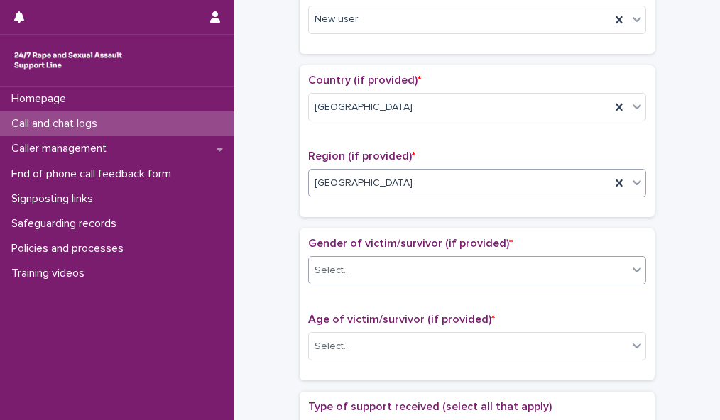
click at [629, 272] on div at bounding box center [637, 270] width 17 height 26
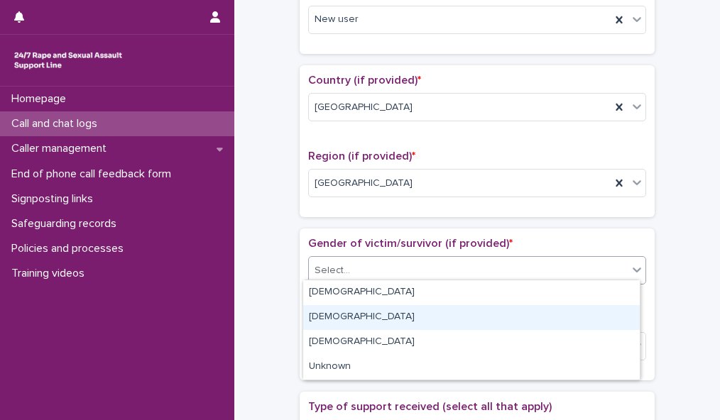
click at [614, 315] on div "[DEMOGRAPHIC_DATA]" at bounding box center [471, 317] width 337 height 25
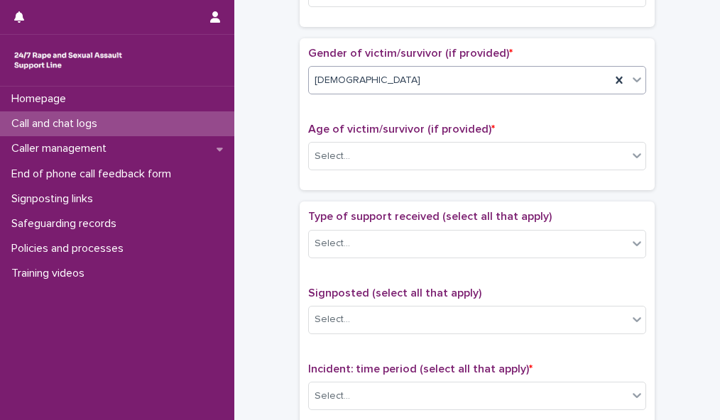
scroll to position [622, 0]
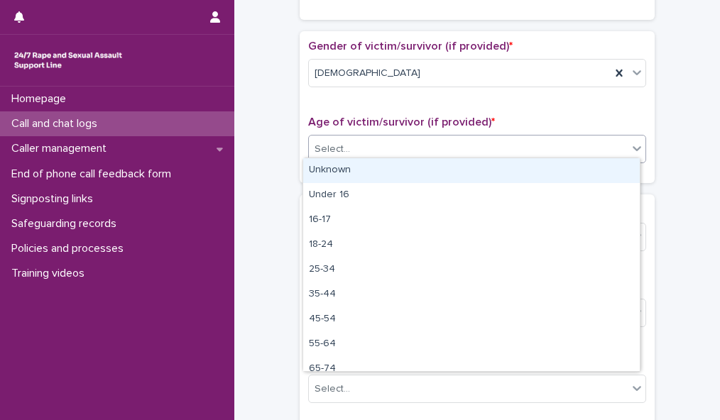
click at [613, 145] on div "Select..." at bounding box center [468, 149] width 319 height 23
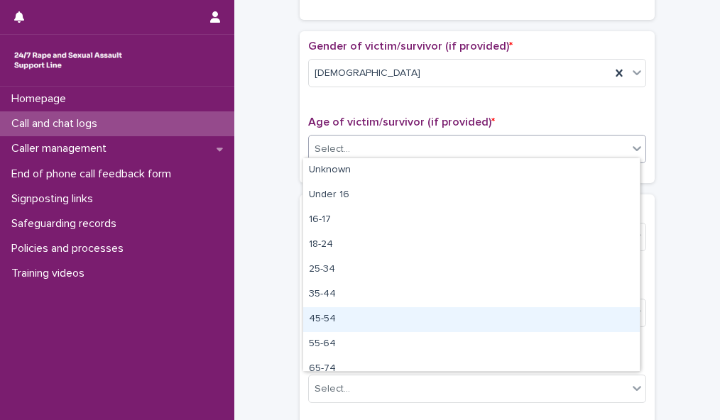
click at [607, 319] on div "45-54" at bounding box center [471, 320] width 337 height 25
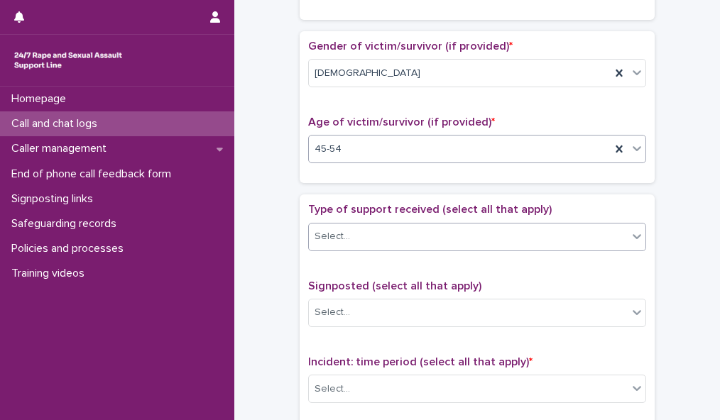
click at [622, 229] on div "Select..." at bounding box center [468, 236] width 319 height 23
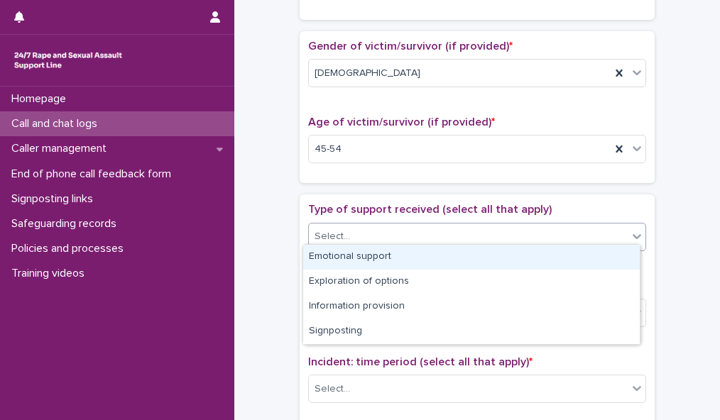
click at [610, 258] on div "Emotional support" at bounding box center [471, 257] width 337 height 25
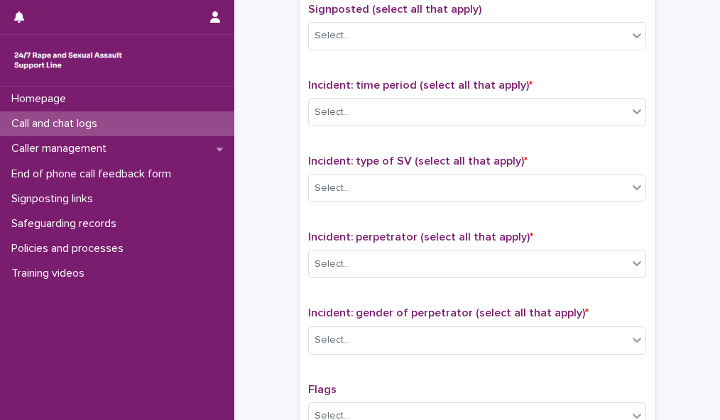
scroll to position [901, 0]
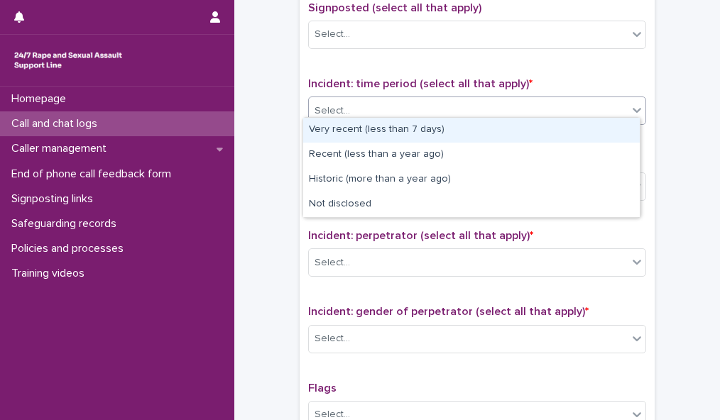
click at [606, 107] on div "Select..." at bounding box center [468, 110] width 319 height 23
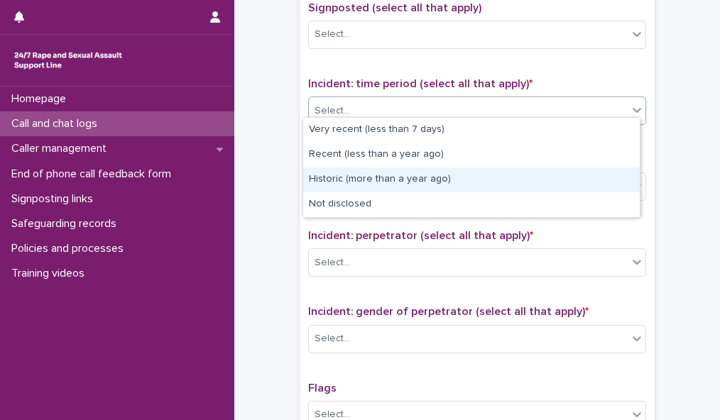
click at [599, 176] on div "Historic (more than a year ago)" at bounding box center [471, 180] width 337 height 25
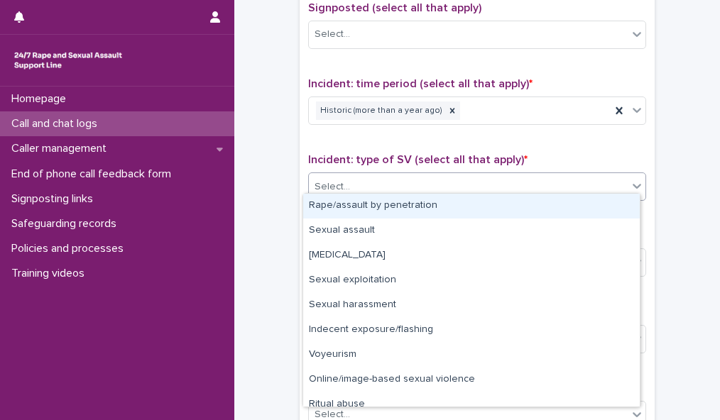
click at [602, 175] on div "Select..." at bounding box center [468, 186] width 319 height 23
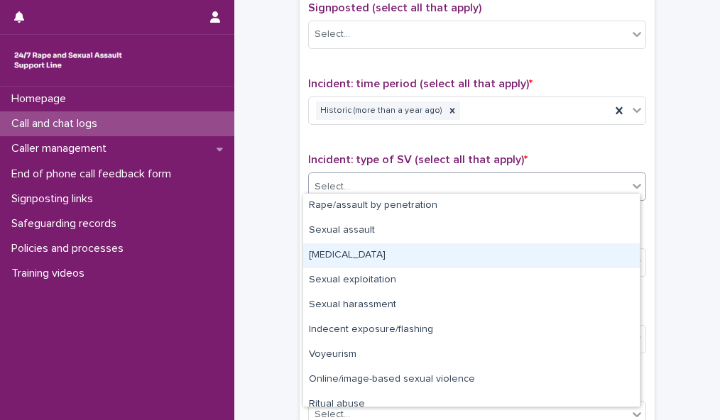
click at [585, 246] on div "[MEDICAL_DATA]" at bounding box center [471, 256] width 337 height 25
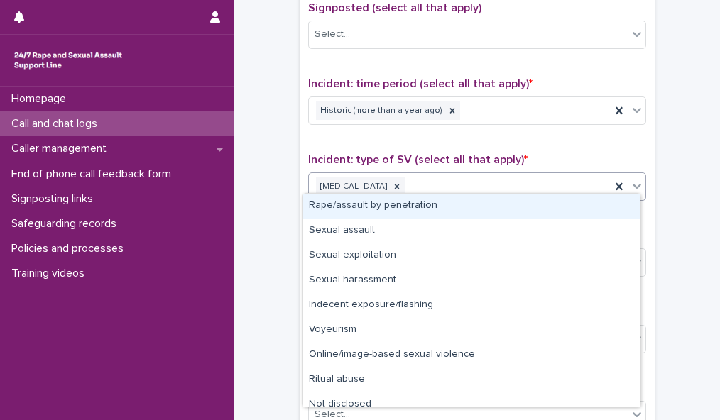
click at [631, 184] on icon at bounding box center [637, 186] width 14 height 14
click at [619, 208] on div "Rape/assault by penetration" at bounding box center [471, 206] width 337 height 25
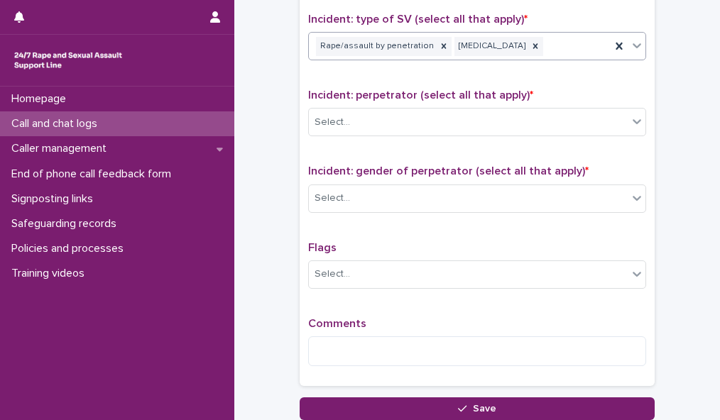
scroll to position [1057, 0]
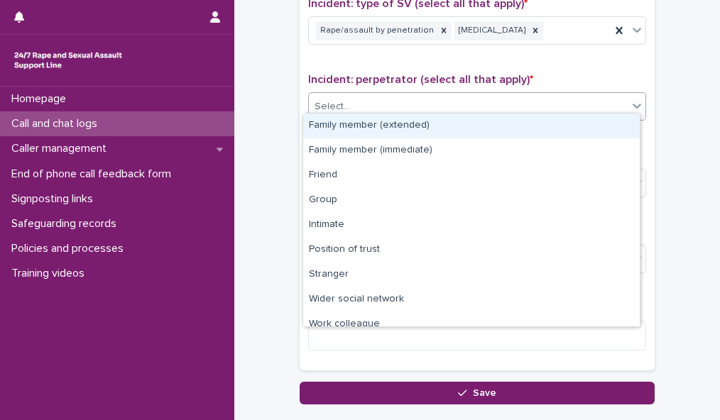
click at [633, 104] on icon at bounding box center [637, 106] width 9 height 5
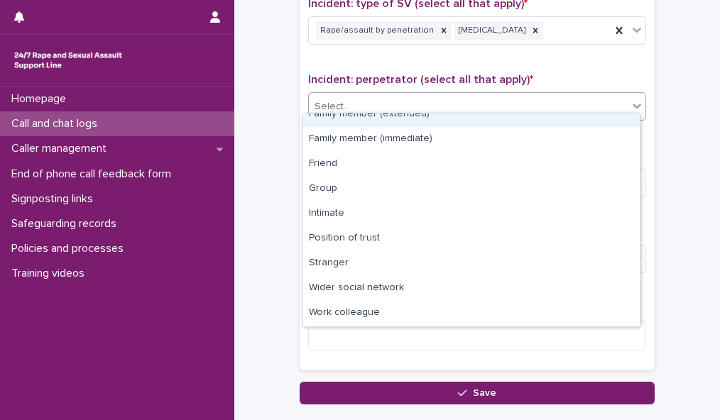
scroll to position [60, 0]
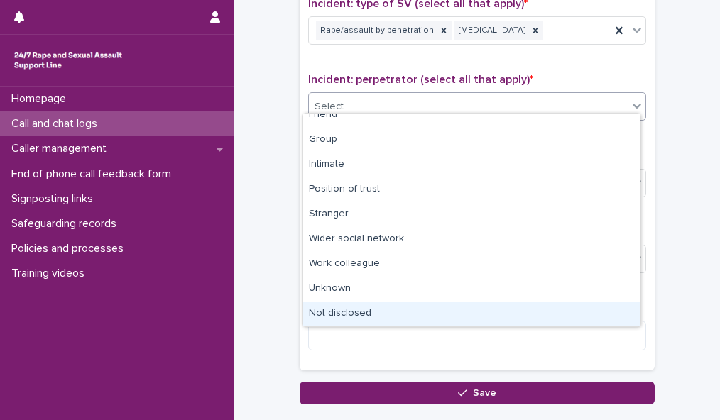
click at [569, 304] on div "Not disclosed" at bounding box center [471, 314] width 337 height 25
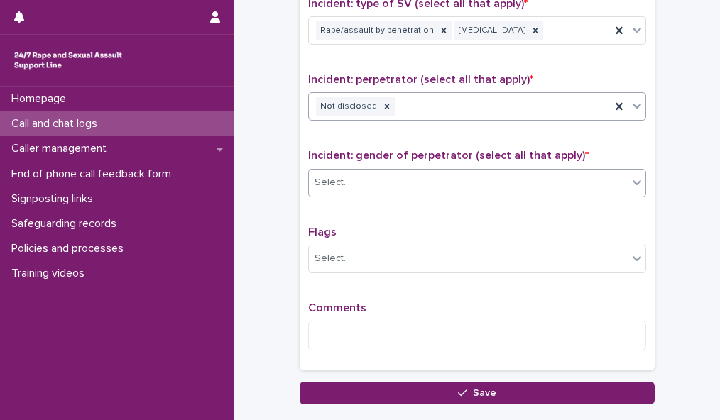
click at [581, 179] on div "Select..." at bounding box center [468, 182] width 319 height 23
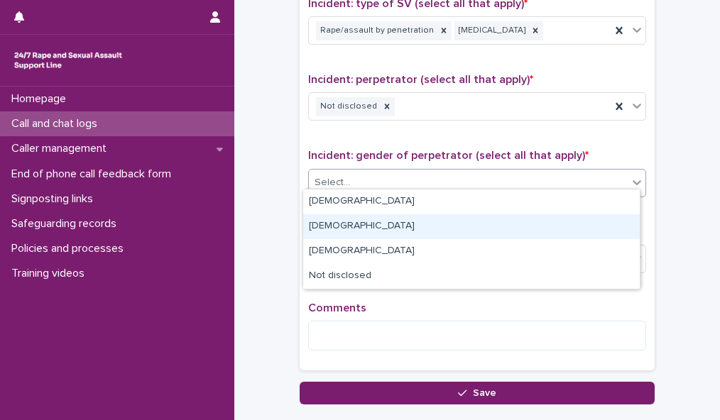
click at [558, 224] on div "[DEMOGRAPHIC_DATA]" at bounding box center [471, 227] width 337 height 25
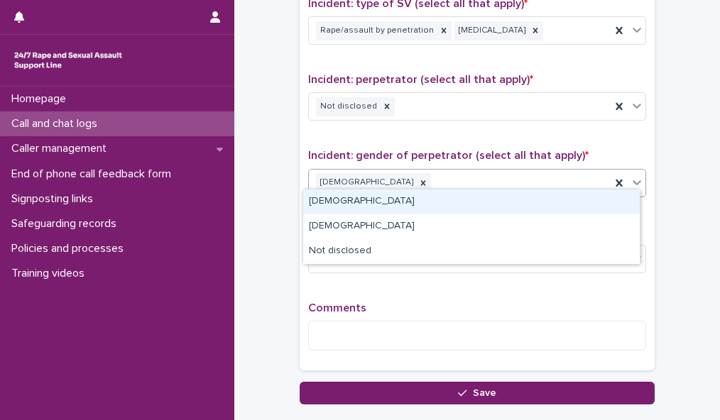
click at [635, 177] on icon at bounding box center [637, 182] width 14 height 14
click at [620, 198] on div "[DEMOGRAPHIC_DATA]" at bounding box center [471, 202] width 337 height 25
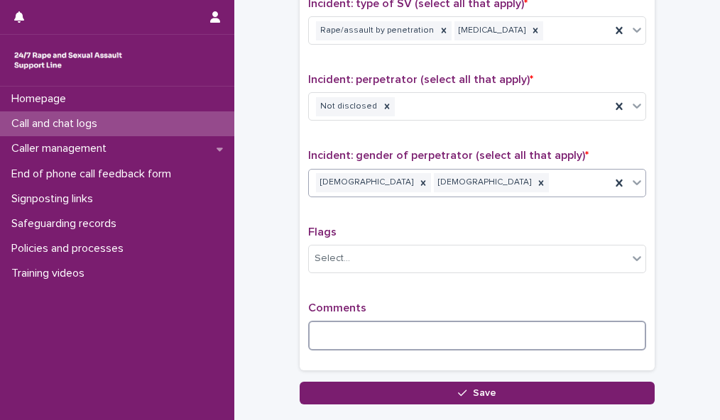
click at [409, 340] on textarea at bounding box center [477, 336] width 338 height 30
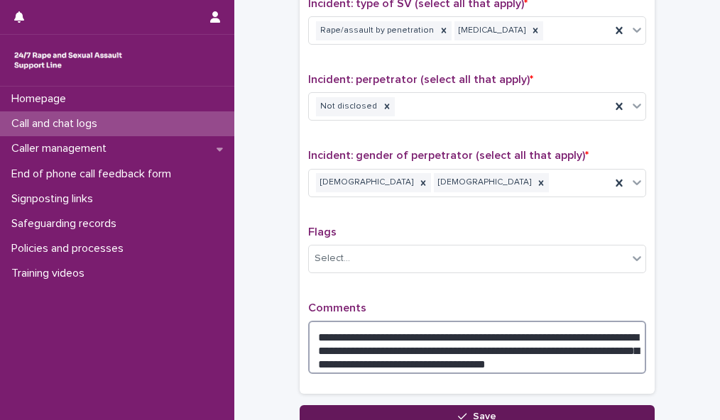
type textarea "**********"
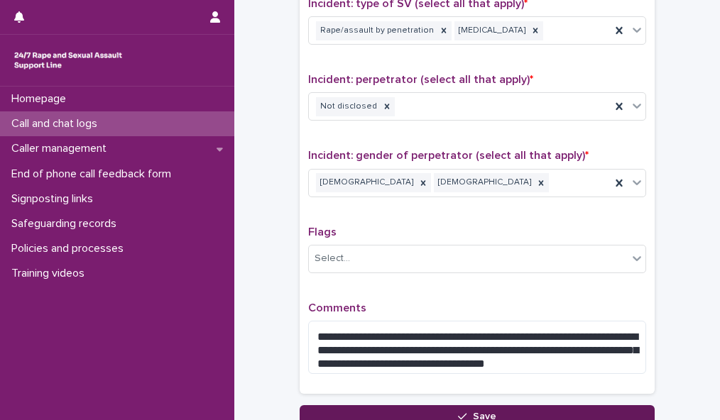
click at [602, 406] on button "Save" at bounding box center [477, 417] width 355 height 23
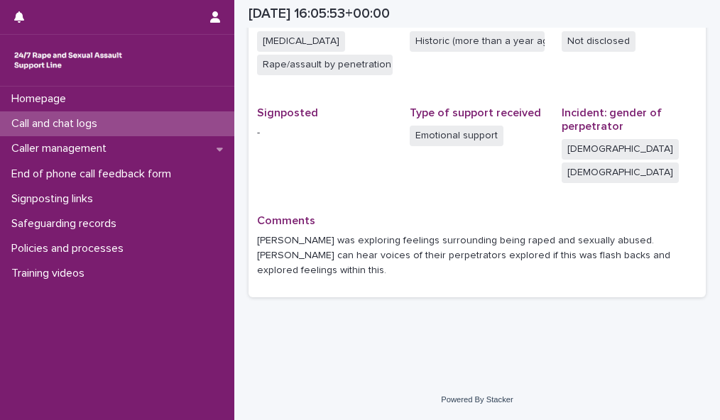
scroll to position [343, 0]
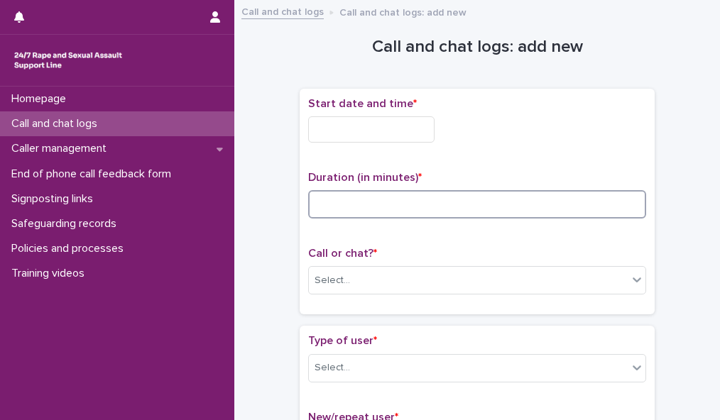
click at [313, 194] on input at bounding box center [477, 204] width 338 height 28
type input "**"
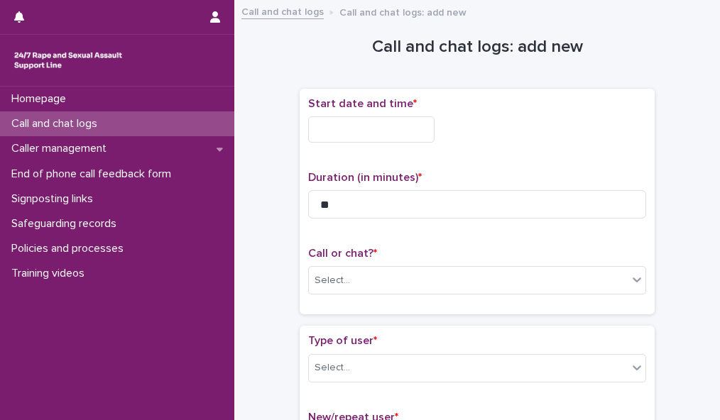
click at [383, 125] on input "text" at bounding box center [371, 129] width 126 height 26
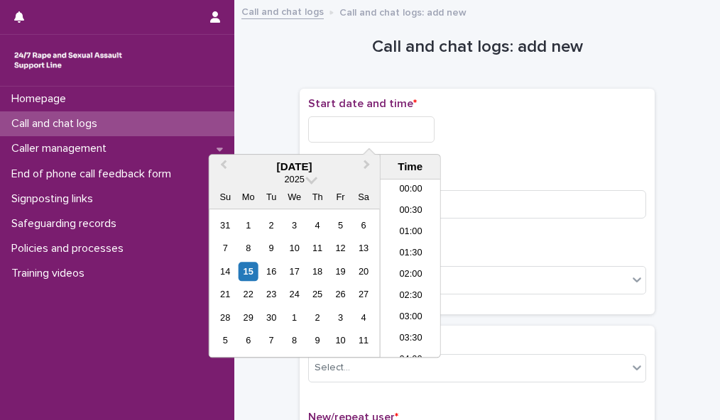
scroll to position [646, 0]
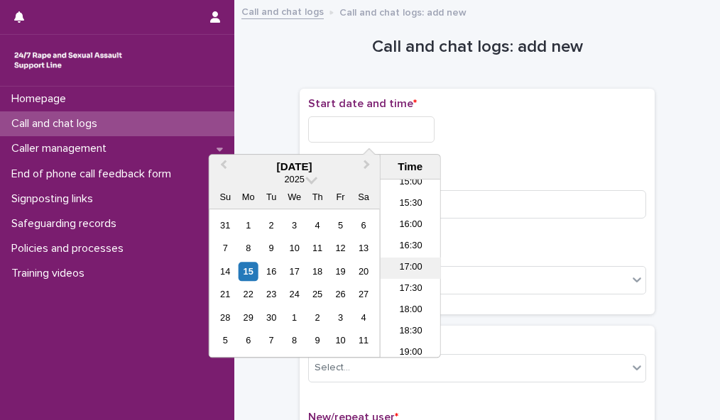
click at [409, 269] on li "17:00" at bounding box center [411, 268] width 60 height 21
click at [393, 126] on input "**********" at bounding box center [371, 129] width 126 height 26
type input "**********"
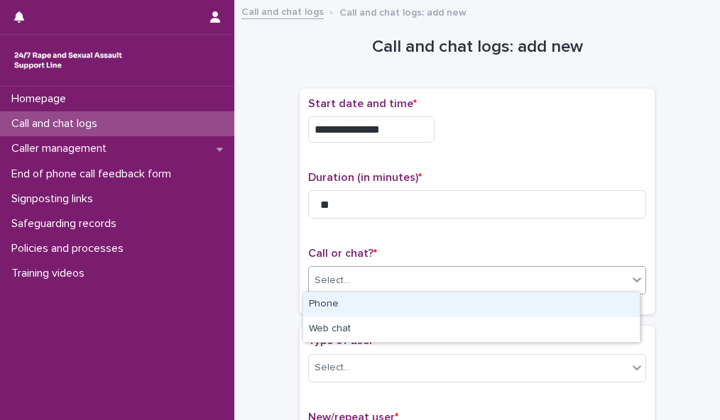
click at [614, 276] on div "Select..." at bounding box center [468, 280] width 319 height 23
click at [607, 300] on div "Phone" at bounding box center [471, 305] width 337 height 25
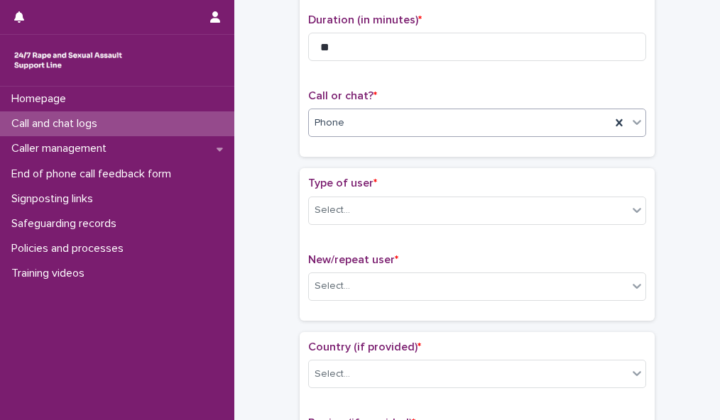
scroll to position [267, 0]
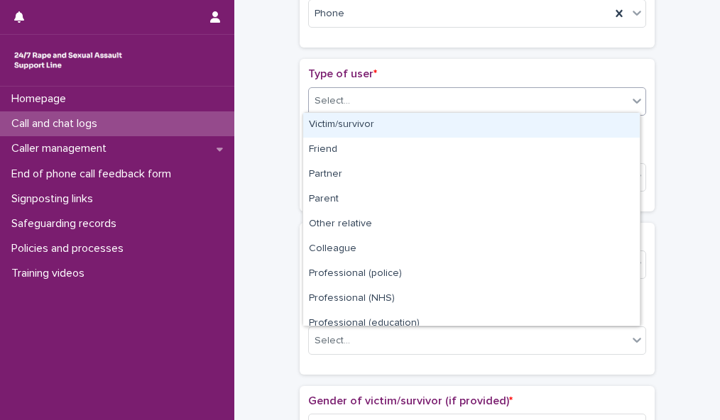
click at [598, 95] on div "Select..." at bounding box center [468, 100] width 319 height 23
click at [586, 127] on div "Victim/survivor" at bounding box center [471, 125] width 337 height 25
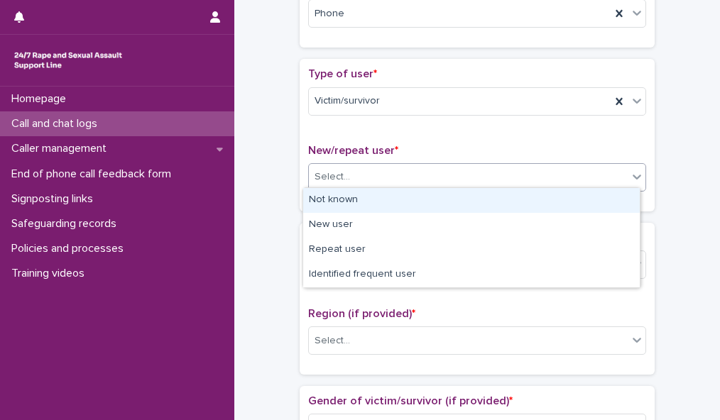
click at [573, 178] on div "Select..." at bounding box center [468, 176] width 319 height 23
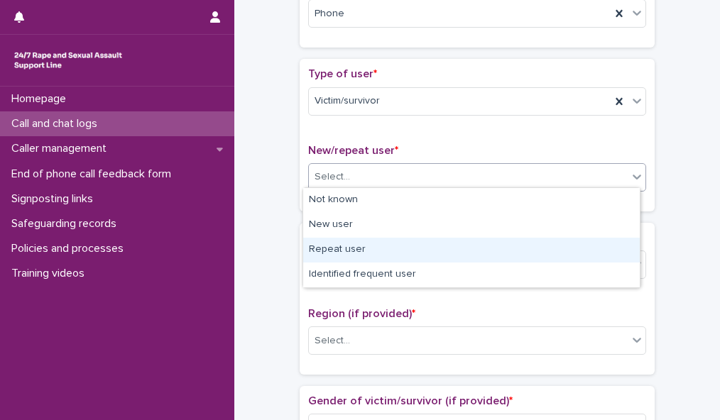
click at [562, 241] on div "Repeat user" at bounding box center [471, 250] width 337 height 25
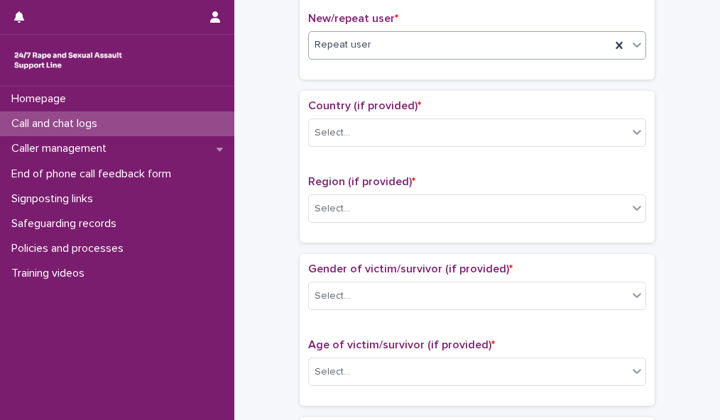
scroll to position [403, 0]
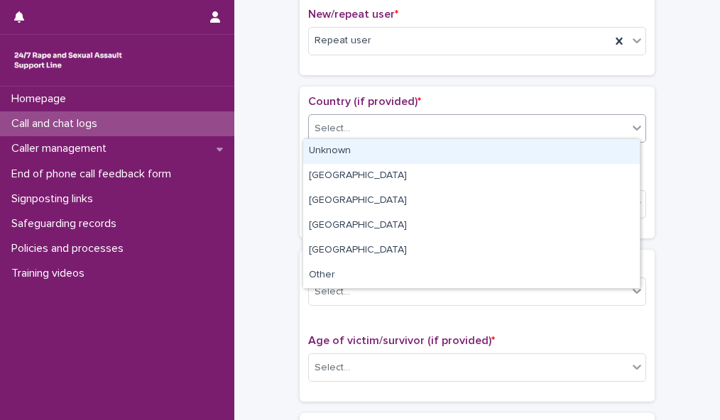
click at [599, 123] on div "Select..." at bounding box center [468, 128] width 319 height 23
click at [585, 151] on div "Unknown" at bounding box center [471, 151] width 337 height 25
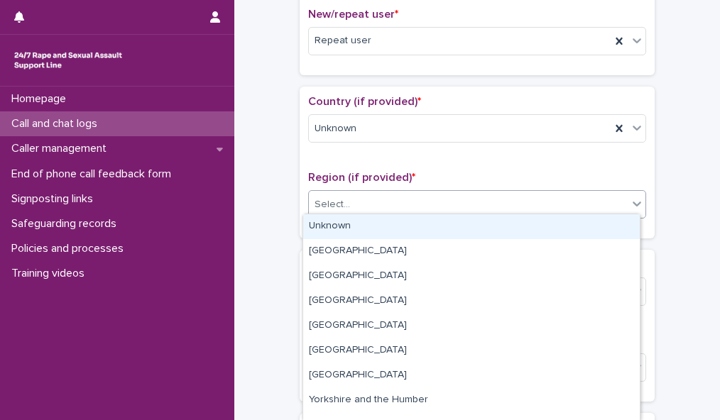
click at [572, 198] on div "Select..." at bounding box center [468, 204] width 319 height 23
click at [567, 222] on div "Unknown" at bounding box center [471, 227] width 337 height 25
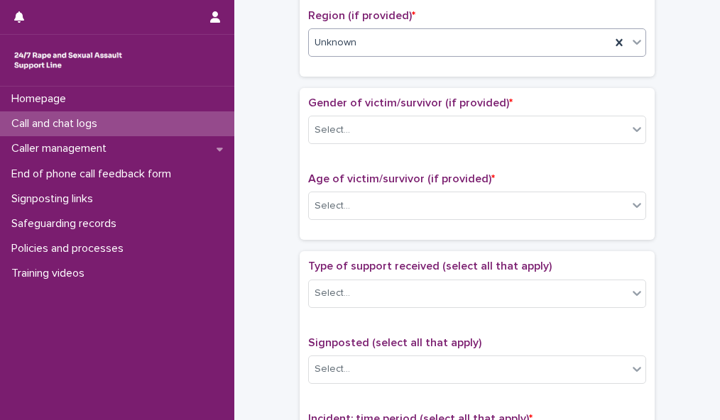
scroll to position [577, 0]
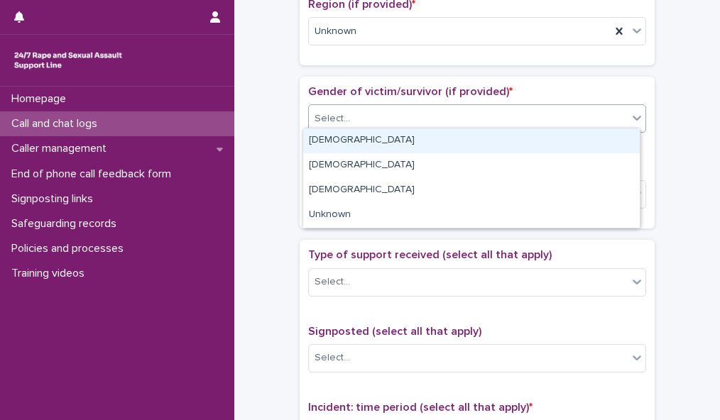
click at [616, 118] on div "Select..." at bounding box center [468, 118] width 319 height 23
click at [611, 132] on div "[DEMOGRAPHIC_DATA]" at bounding box center [471, 141] width 337 height 25
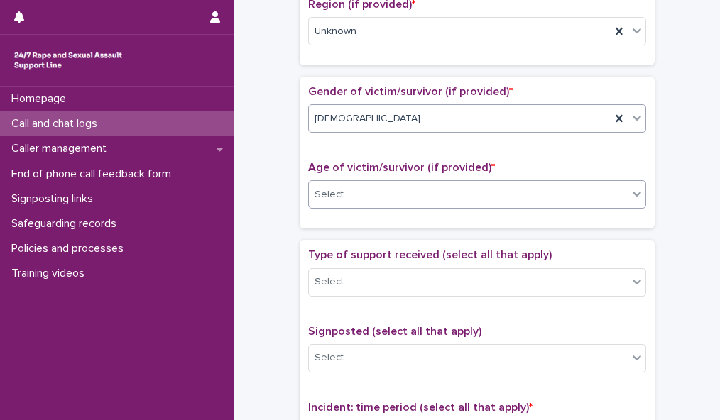
click at [597, 184] on div "Select..." at bounding box center [468, 194] width 319 height 23
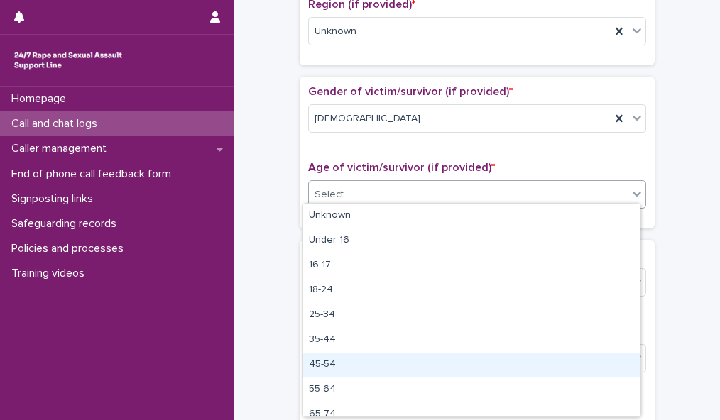
click at [568, 368] on div "45-54" at bounding box center [471, 365] width 337 height 25
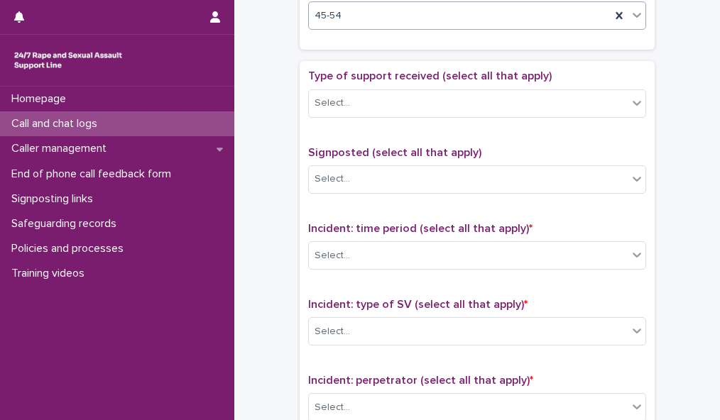
scroll to position [780, 0]
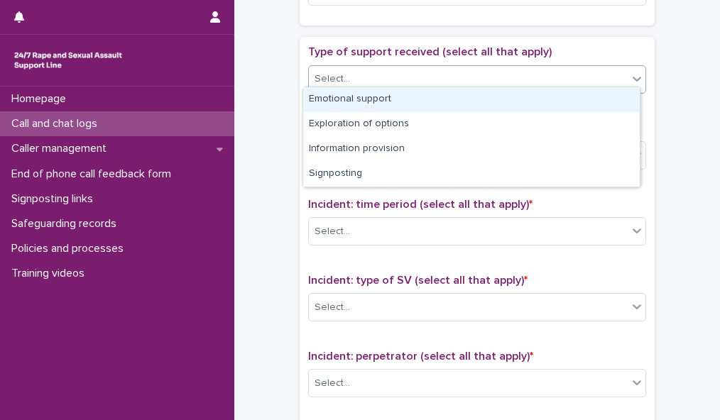
click at [619, 77] on div "Select..." at bounding box center [468, 78] width 319 height 23
click at [609, 101] on div "Emotional support" at bounding box center [471, 99] width 337 height 25
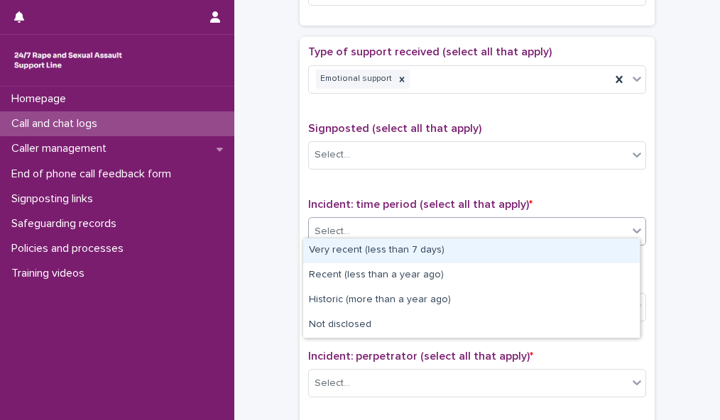
click at [594, 222] on div "Select..." at bounding box center [468, 231] width 319 height 23
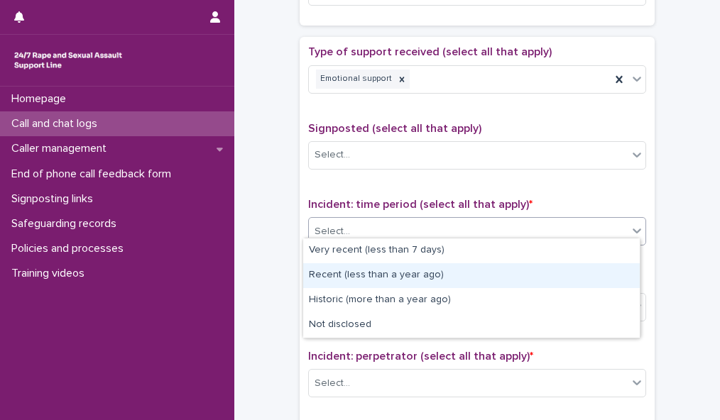
click at [587, 272] on div "Recent (less than a year ago)" at bounding box center [471, 276] width 337 height 25
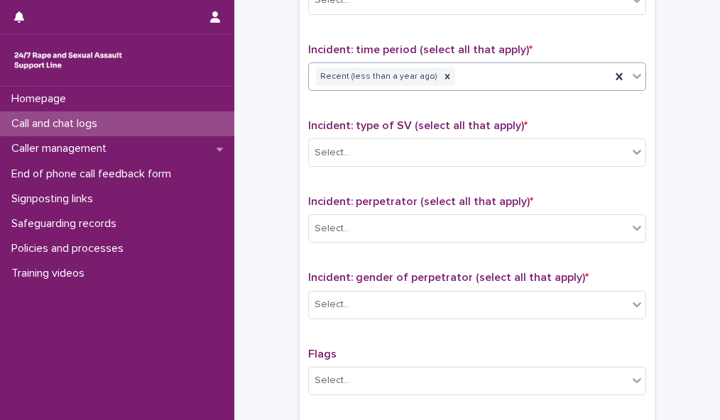
scroll to position [948, 0]
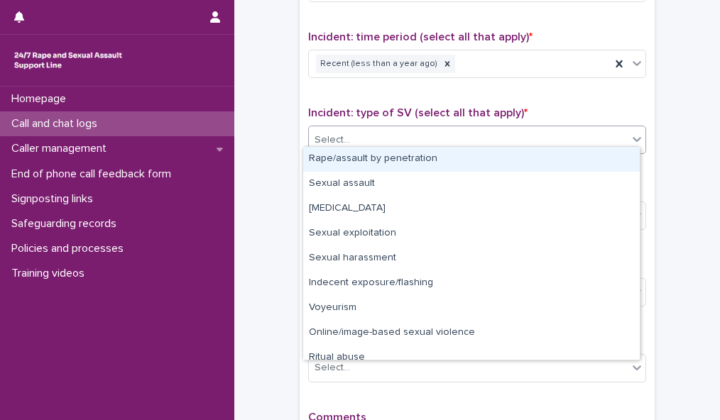
click at [586, 132] on div "Select..." at bounding box center [468, 140] width 319 height 23
click at [577, 160] on div "Rape/assault by penetration" at bounding box center [471, 159] width 337 height 25
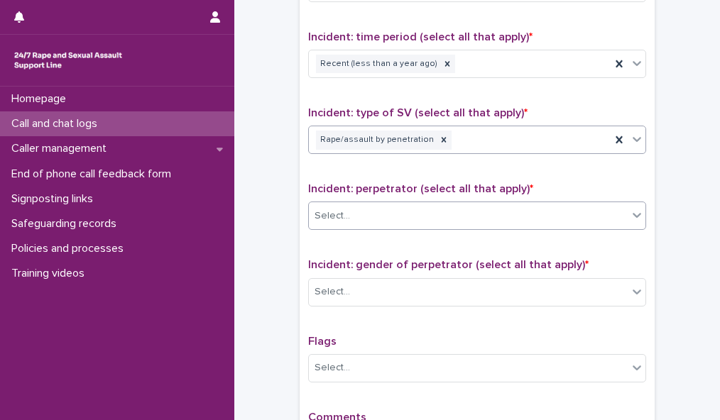
click at [570, 207] on div "Select..." at bounding box center [468, 216] width 319 height 23
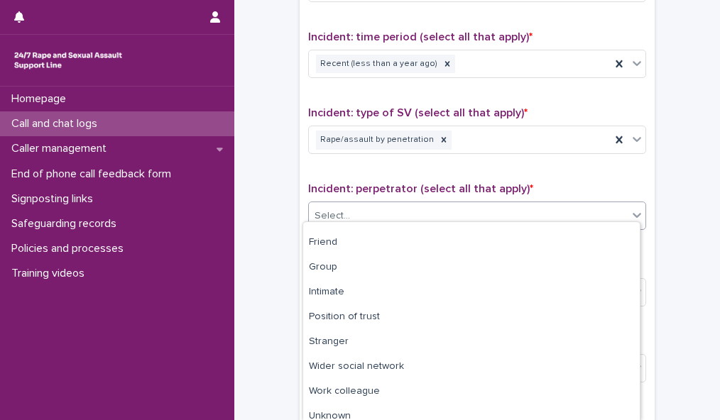
scroll to position [75, 0]
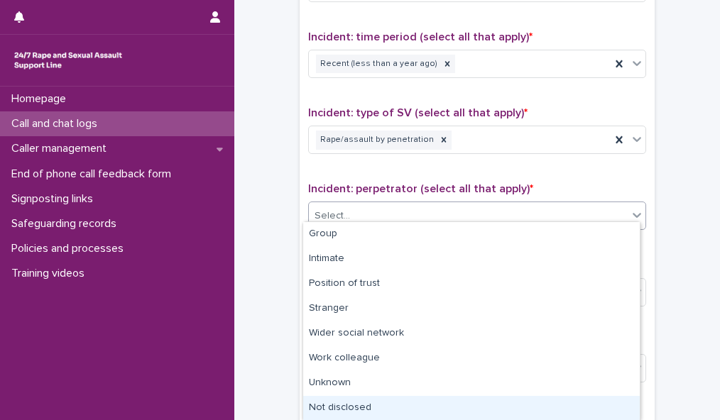
click at [544, 408] on div "Not disclosed" at bounding box center [471, 408] width 337 height 25
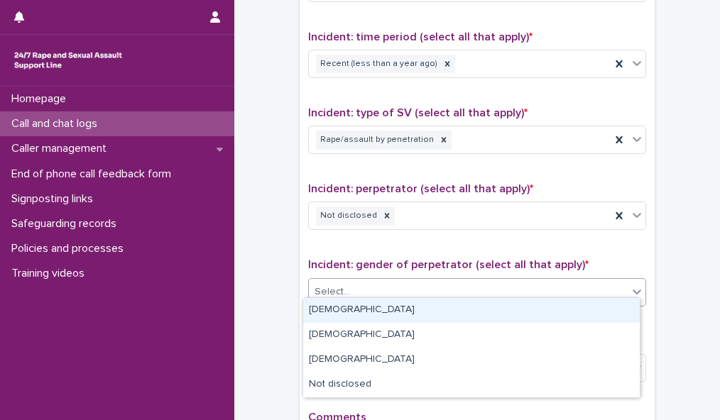
click at [560, 281] on div "Select..." at bounding box center [468, 292] width 319 height 23
click at [548, 305] on div "[DEMOGRAPHIC_DATA]" at bounding box center [471, 310] width 337 height 25
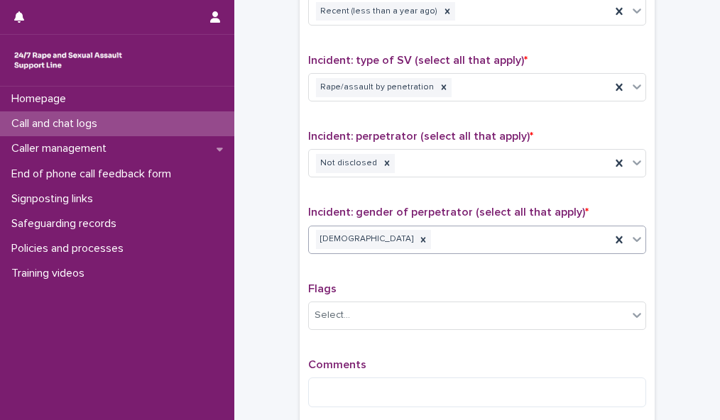
scroll to position [1144, 0]
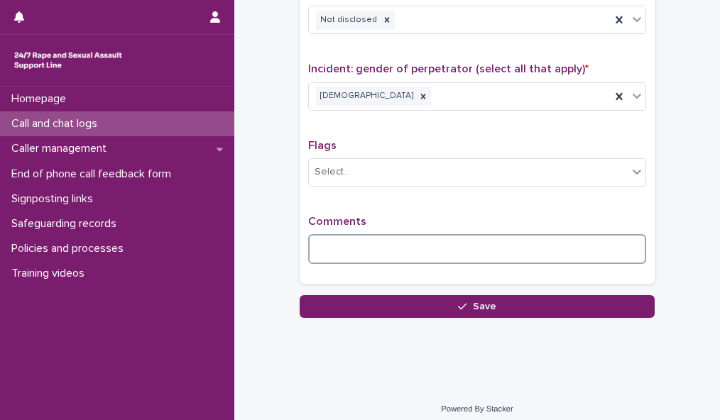
click at [417, 242] on textarea at bounding box center [477, 249] width 338 height 30
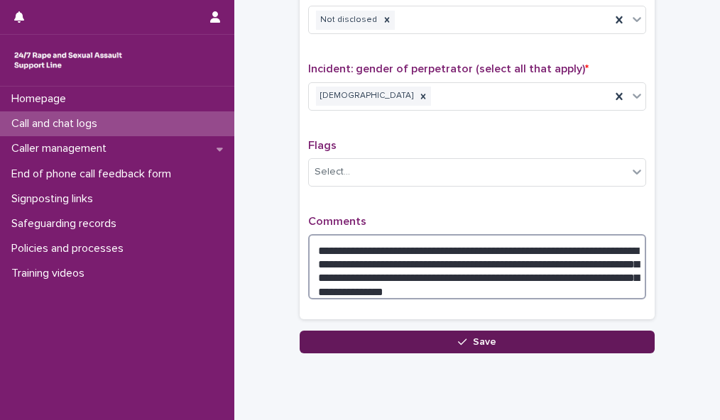
type textarea "**********"
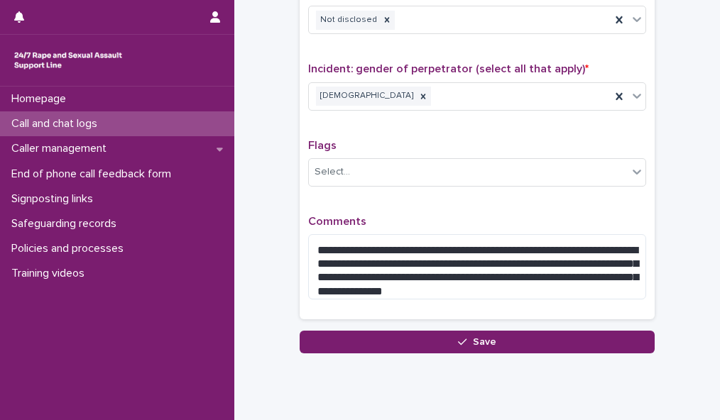
click at [556, 341] on button "Save" at bounding box center [477, 342] width 355 height 23
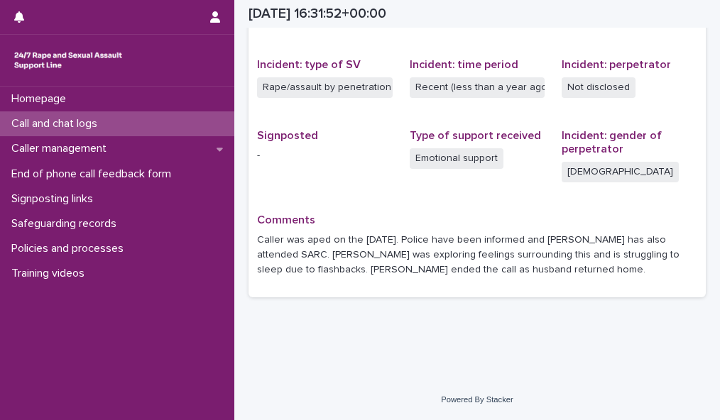
scroll to position [335, 0]
